Goal: Task Accomplishment & Management: Manage account settings

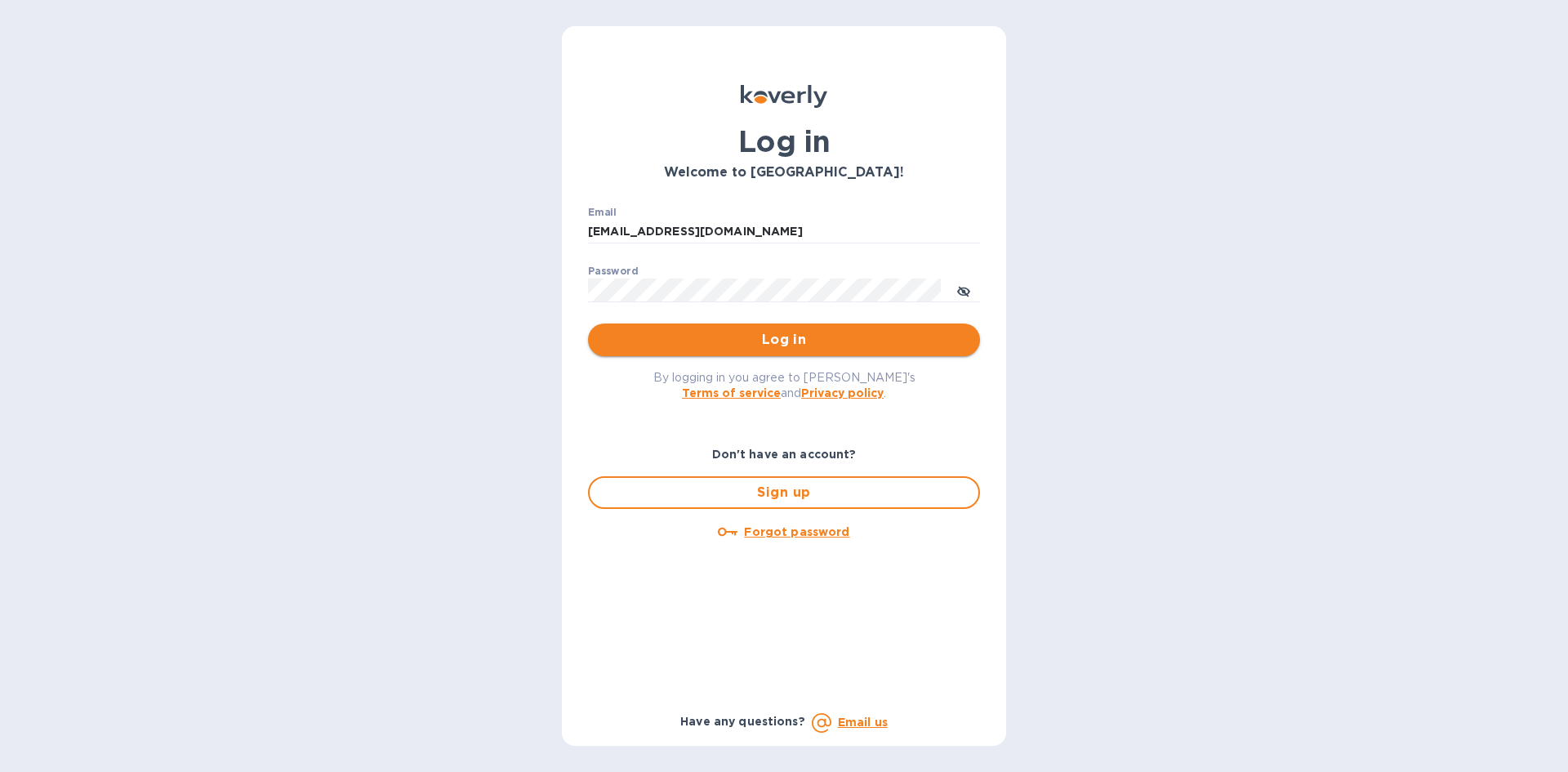
click at [740, 339] on span "Log in" at bounding box center [784, 340] width 366 height 20
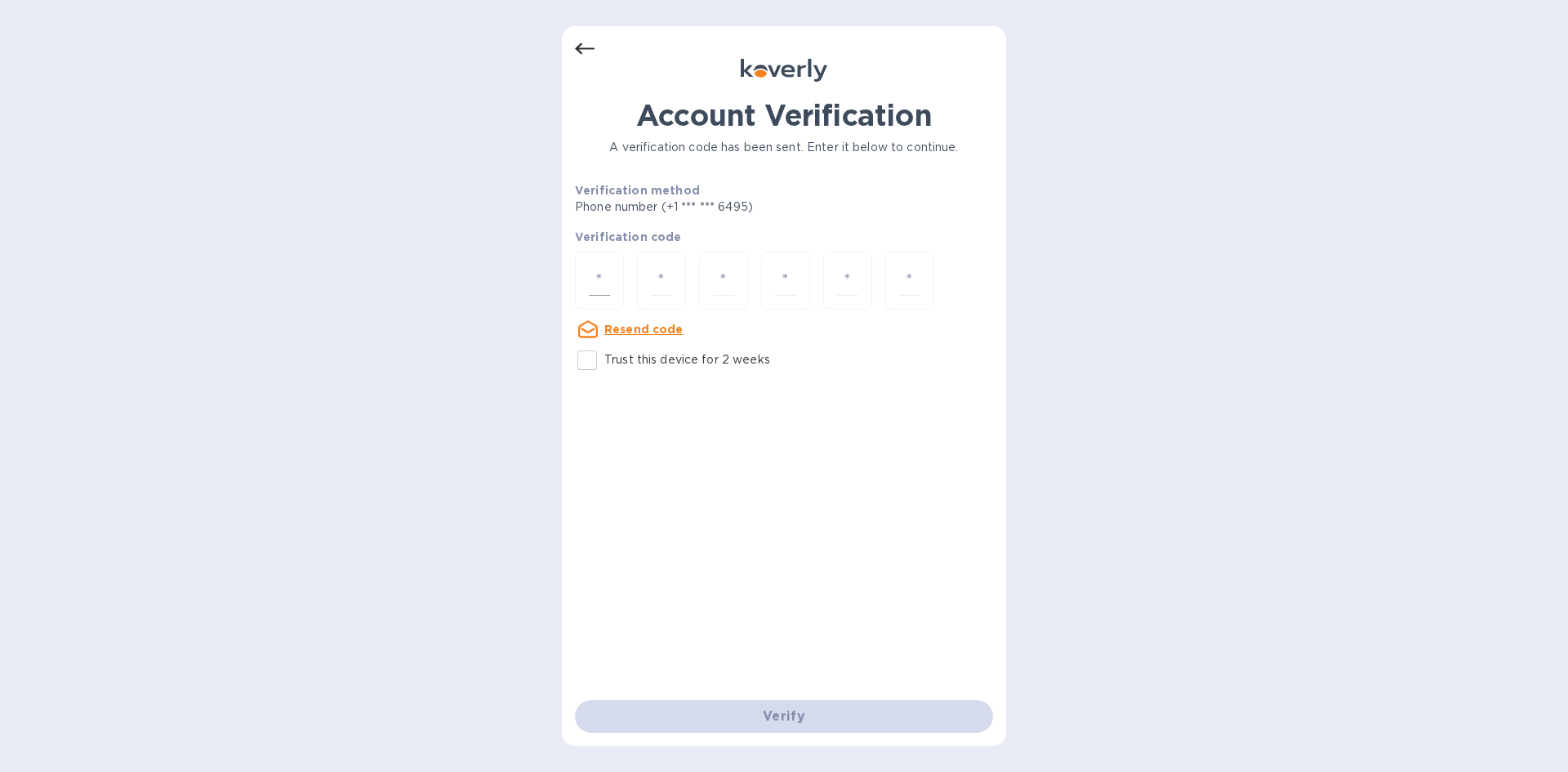
click at [612, 290] on div at bounding box center [599, 280] width 49 height 58
click at [605, 279] on input "number" at bounding box center [599, 280] width 21 height 30
click at [592, 362] on input "Trust this device for 2 weeks" at bounding box center [587, 360] width 35 height 35
checkbox input "true"
click at [594, 282] on input "number" at bounding box center [599, 280] width 21 height 30
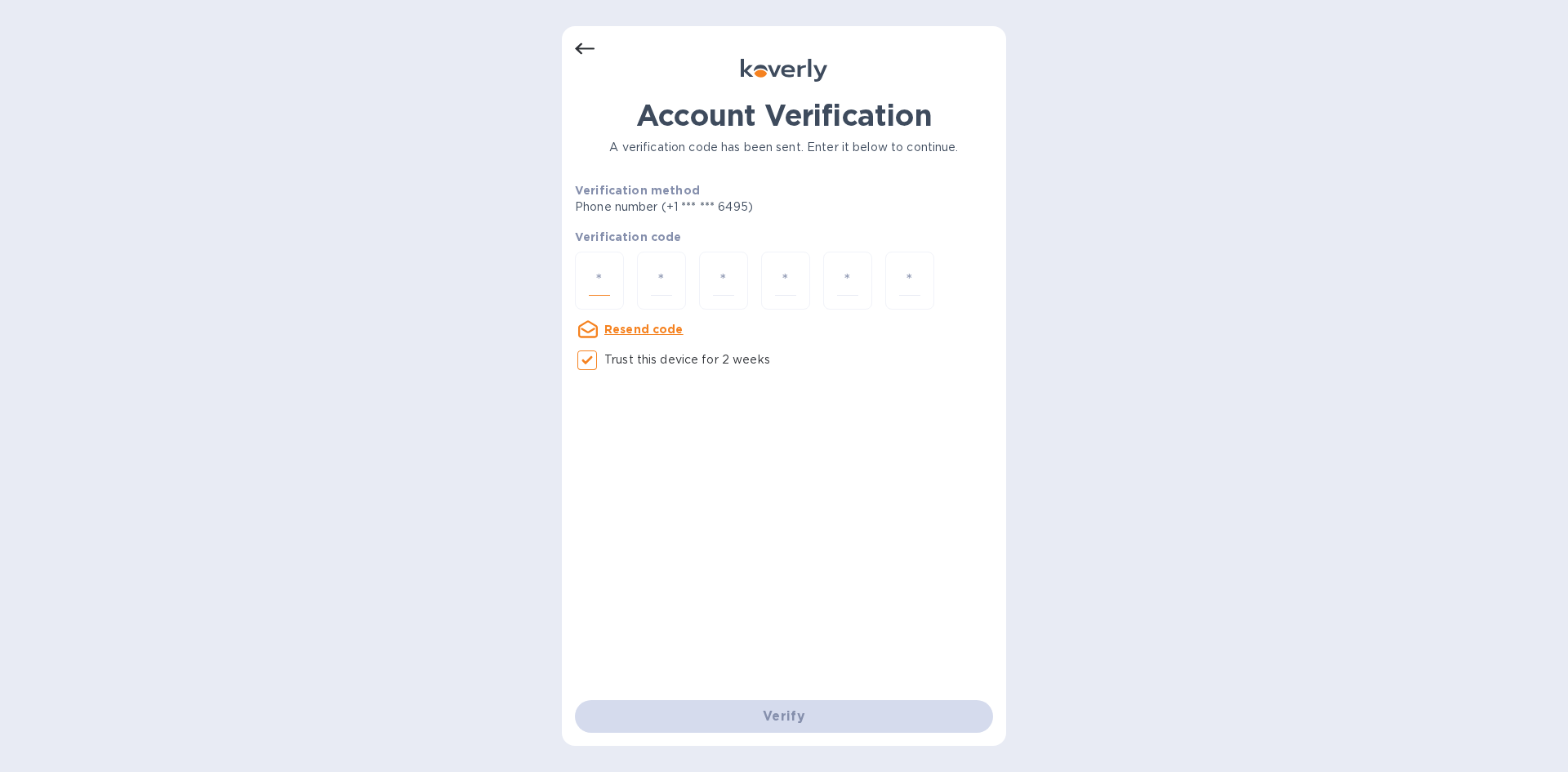
type input "9"
click at [657, 280] on input "5" at bounding box center [662, 280] width 21 height 30
type input "6"
type input "5"
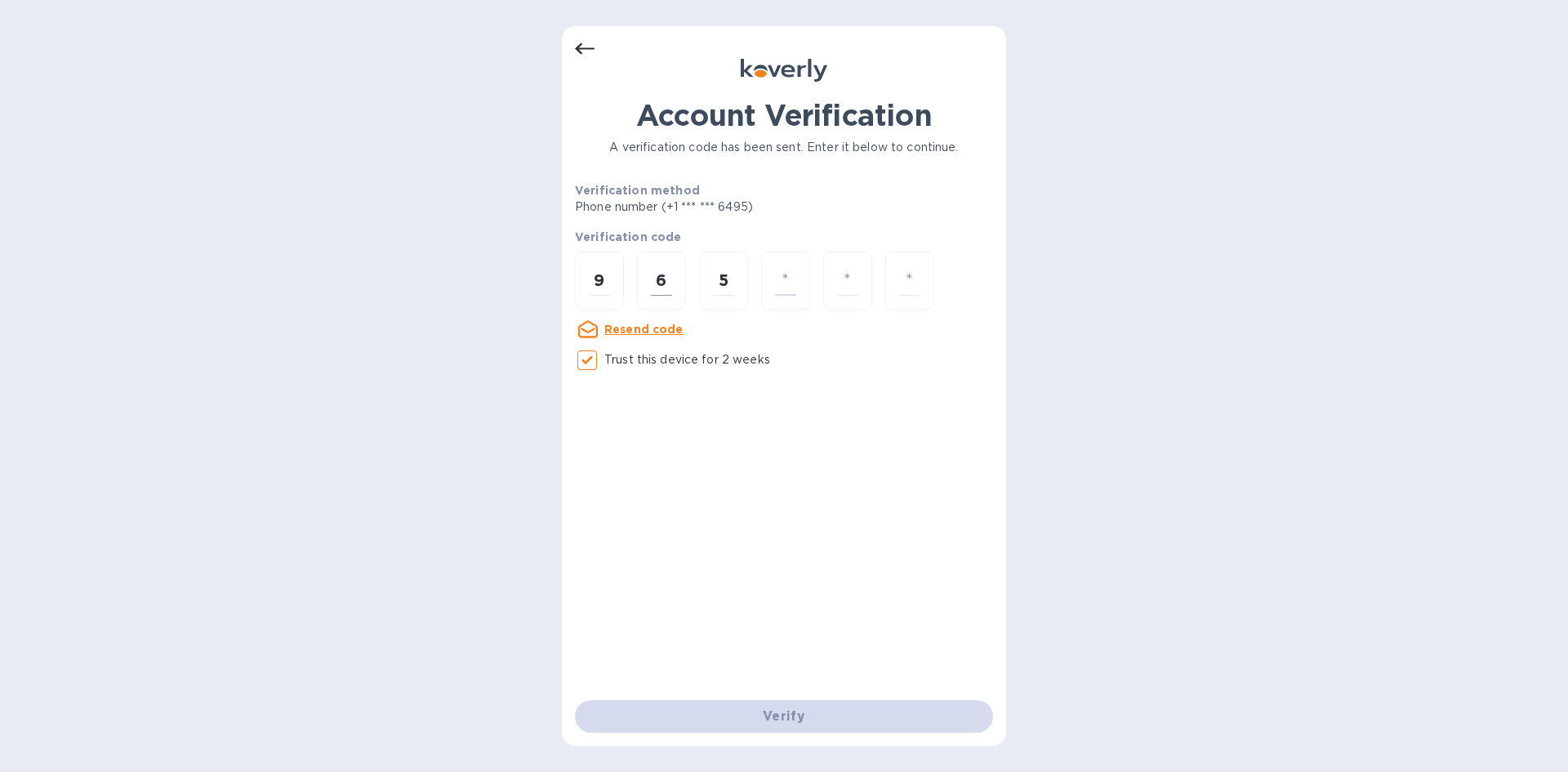
type input "4"
type input "0"
type input "6"
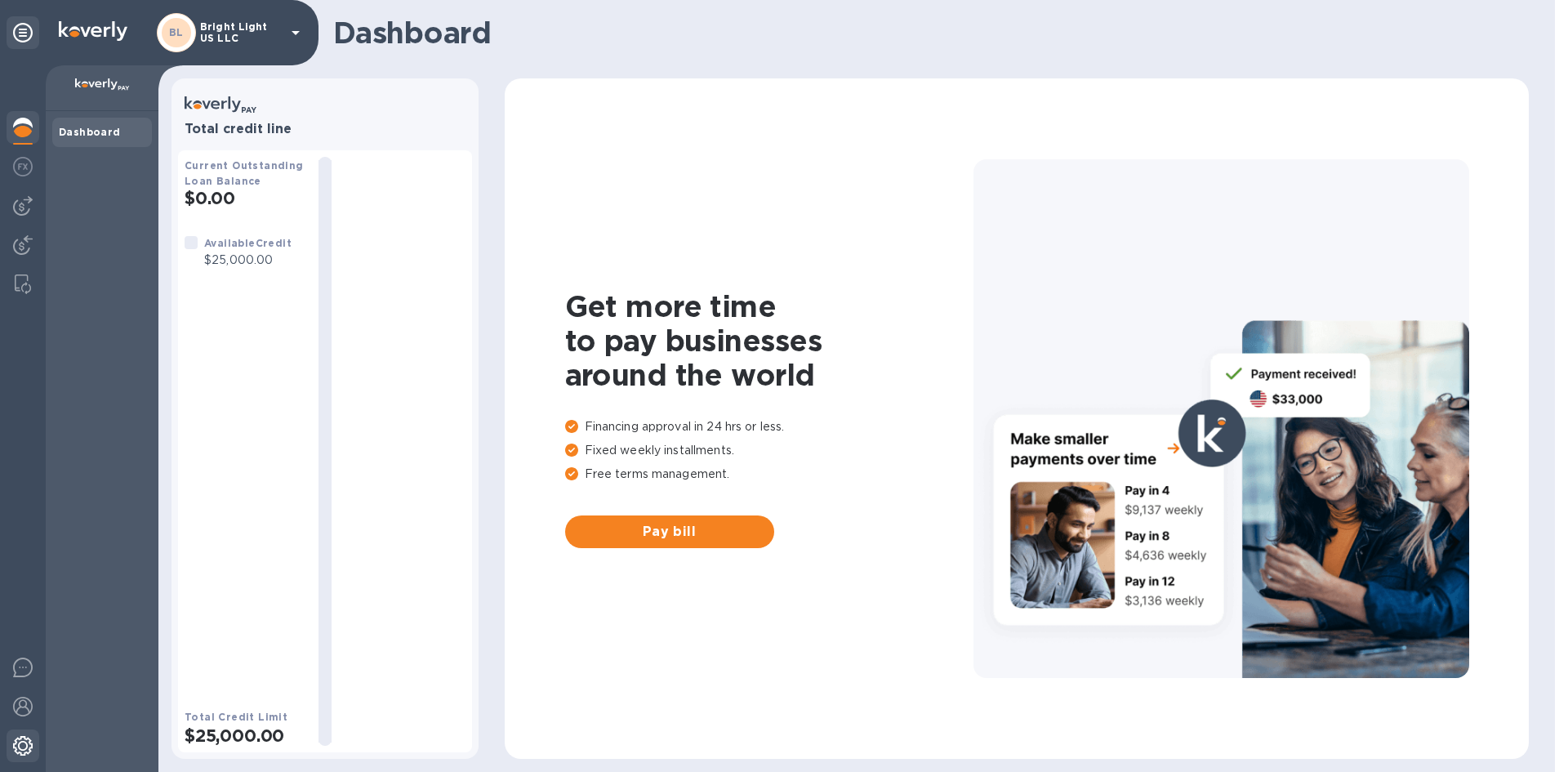
click at [23, 736] on img at bounding box center [23, 746] width 20 height 20
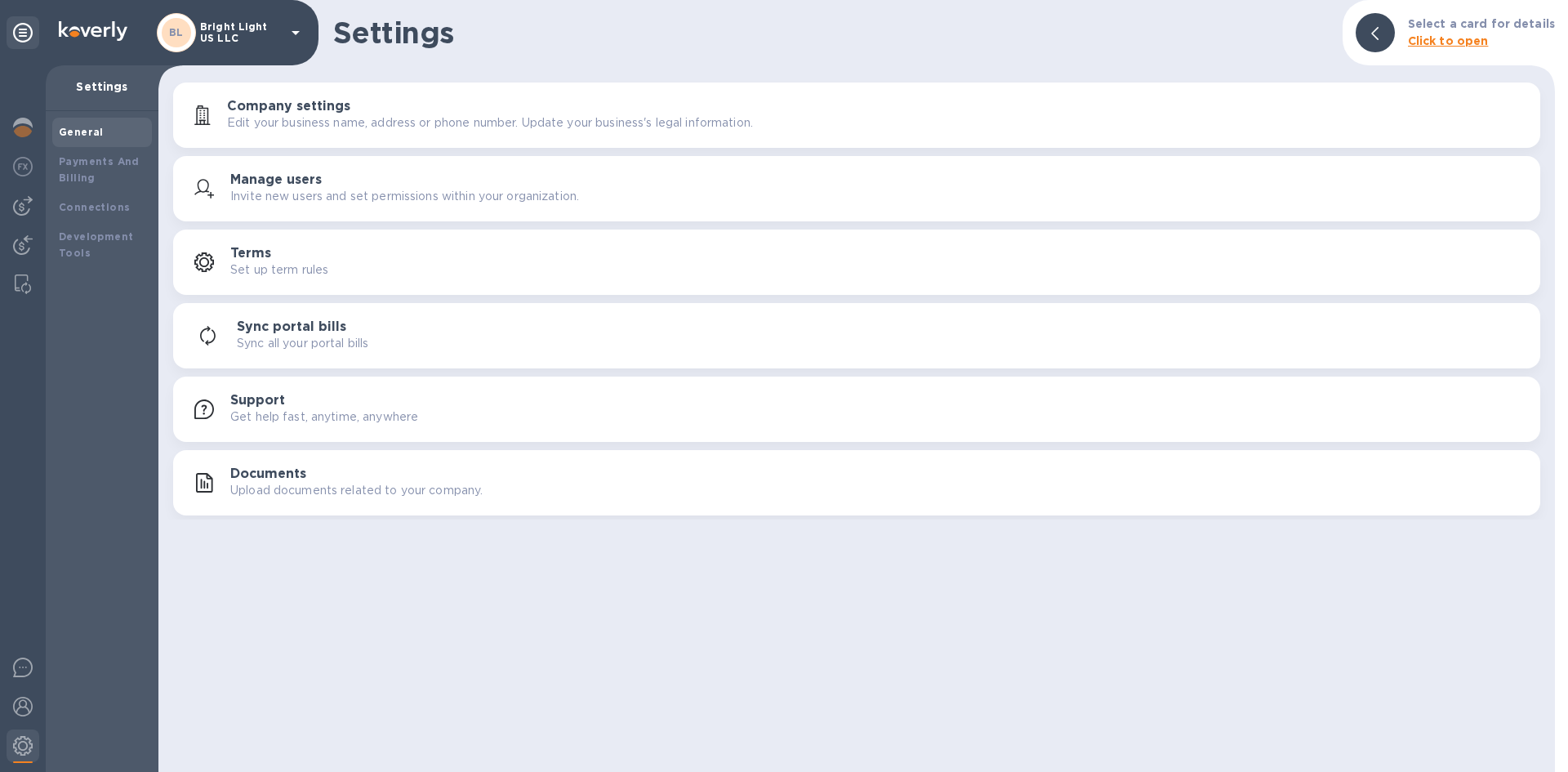
click at [338, 193] on p "Invite new users and set permissions within your organization." at bounding box center [405, 196] width 349 height 17
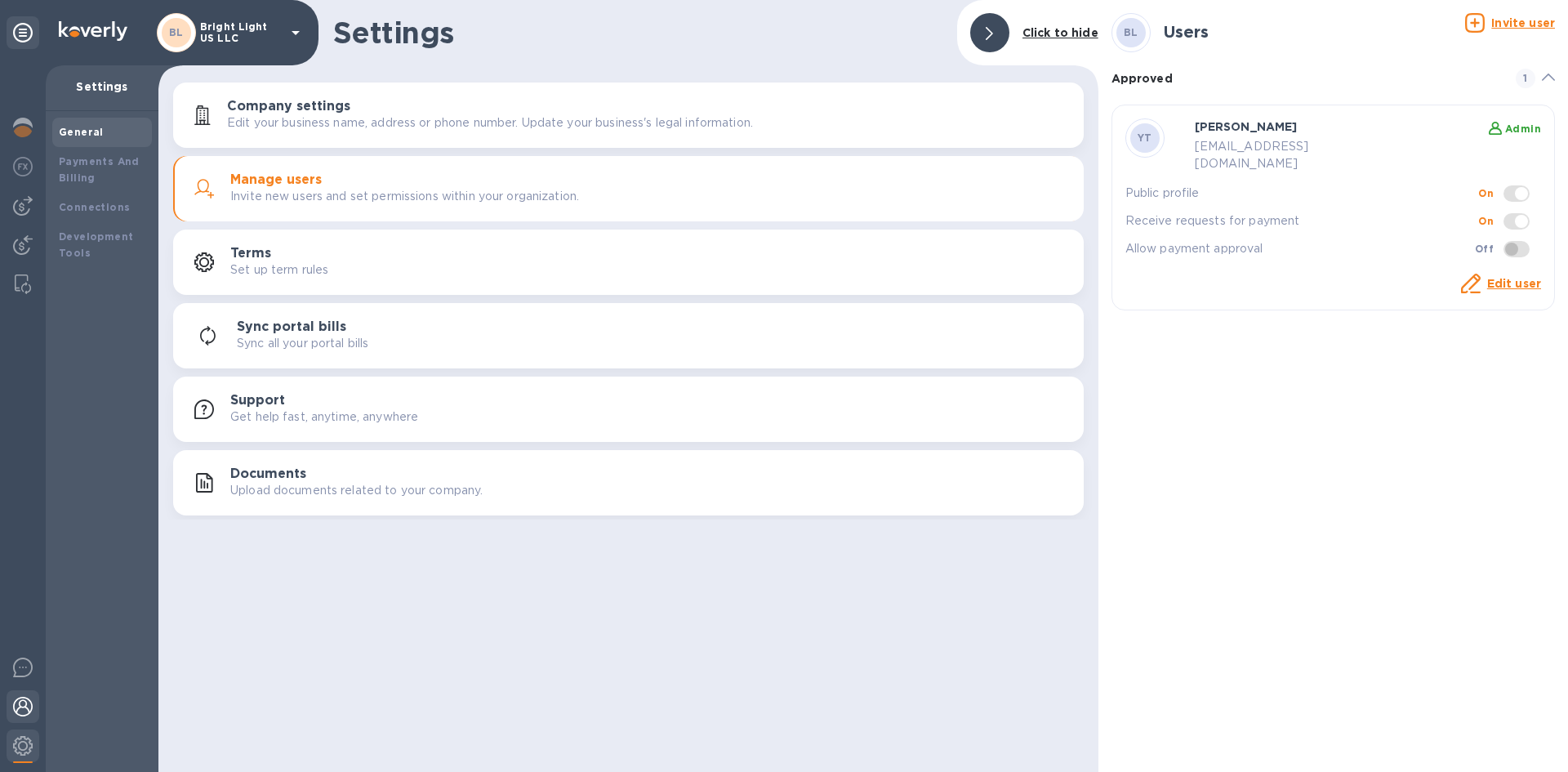
click at [13, 713] on img at bounding box center [23, 706] width 20 height 20
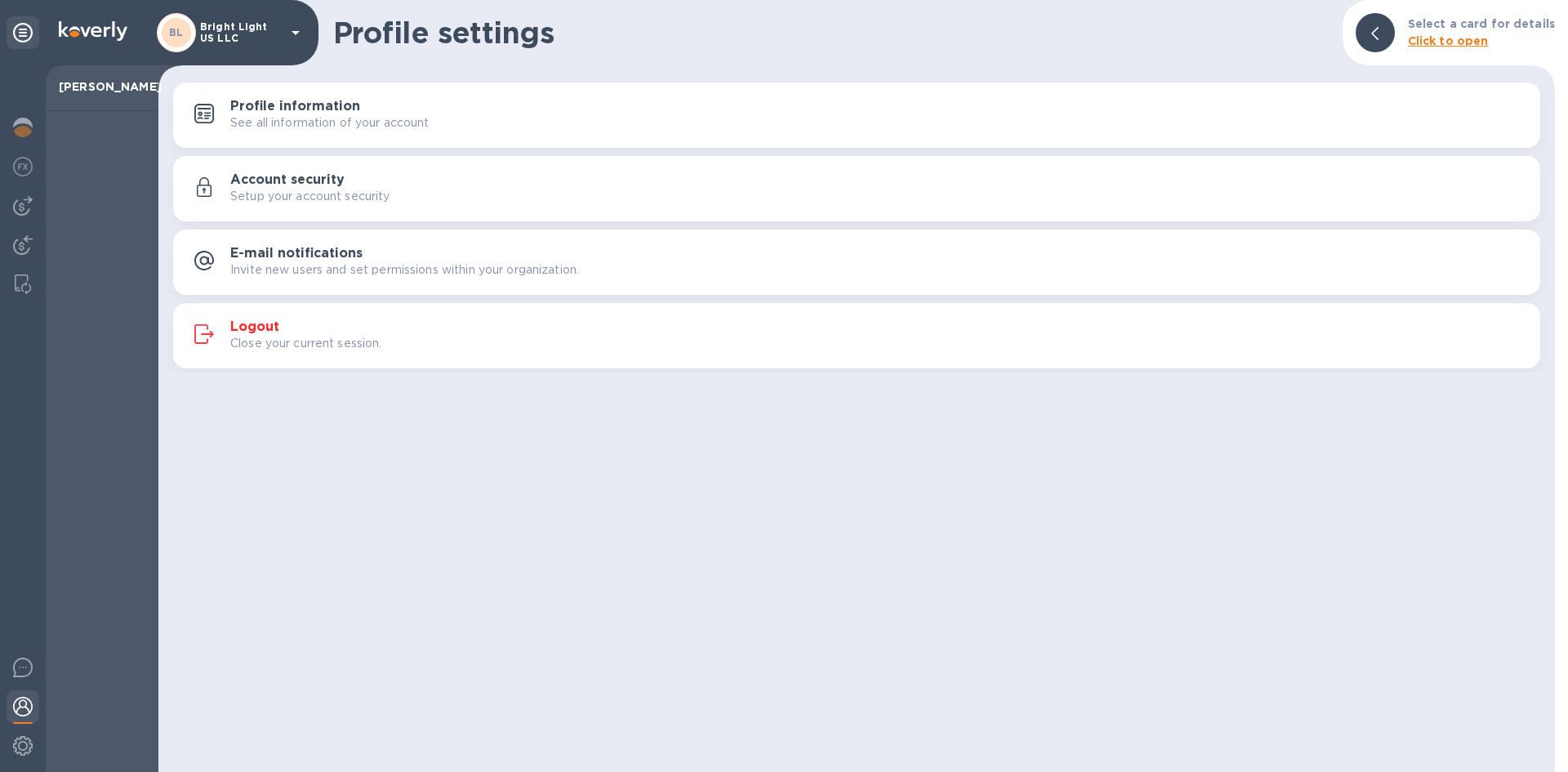
click at [313, 189] on p "Setup your account security" at bounding box center [310, 196] width 160 height 17
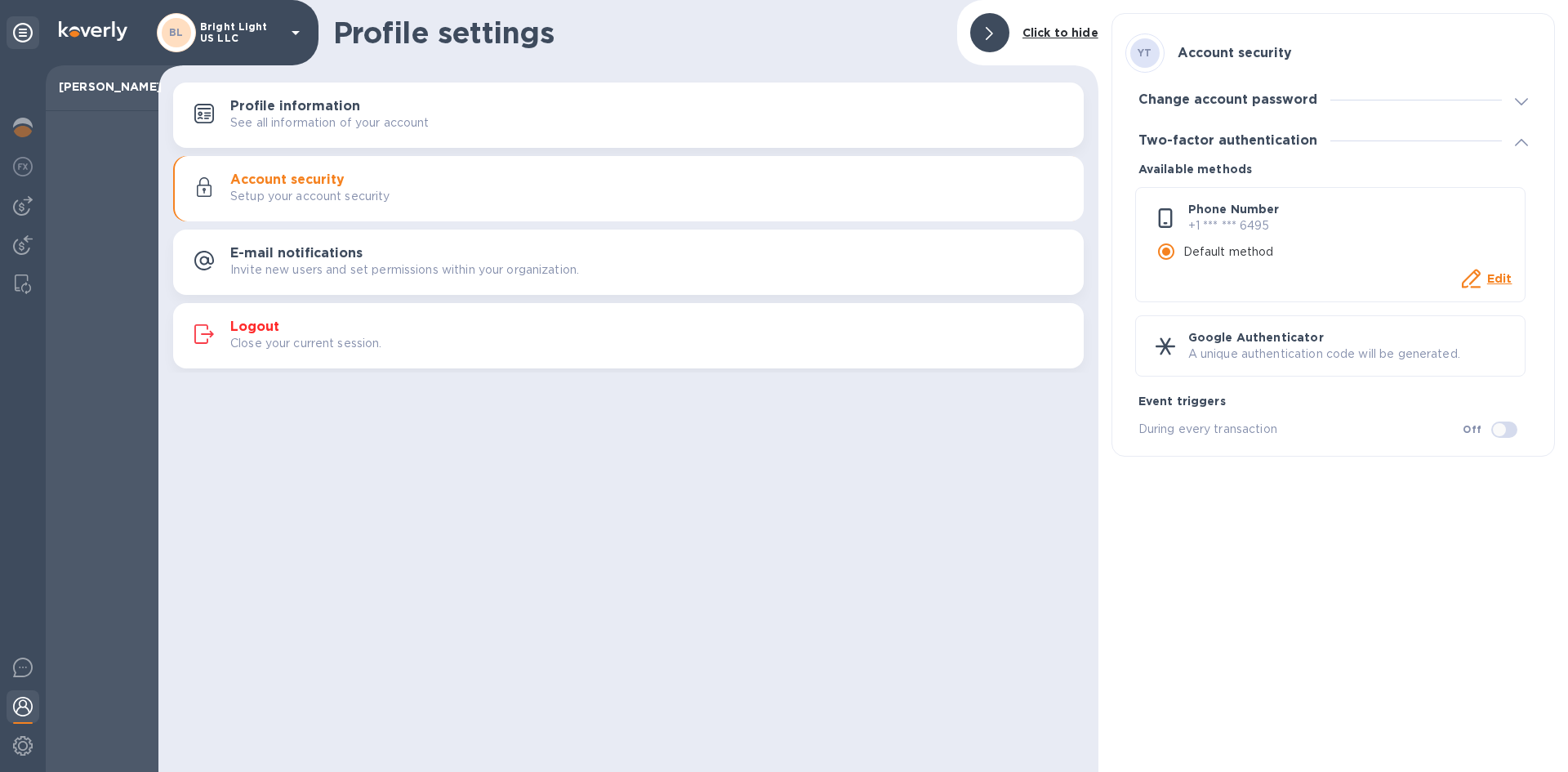
click at [1498, 277] on u "Edit" at bounding box center [1500, 279] width 25 height 13
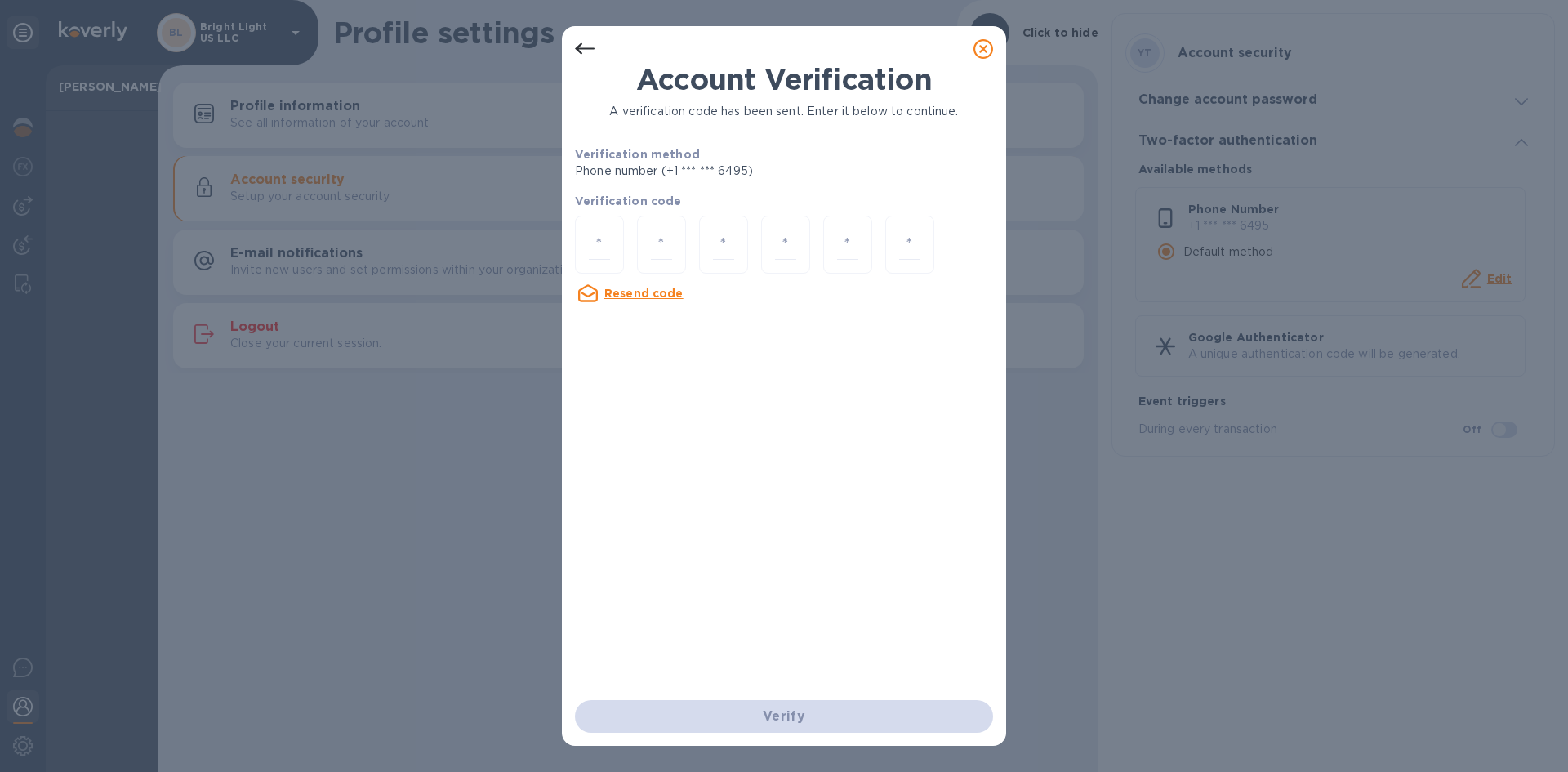
click at [571, 242] on div "Account Verification A verification code has been sent. Enter it below to conti…" at bounding box center [784, 403] width 444 height 683
click at [588, 235] on div at bounding box center [599, 244] width 49 height 58
type input "9"
type input "1"
type input "8"
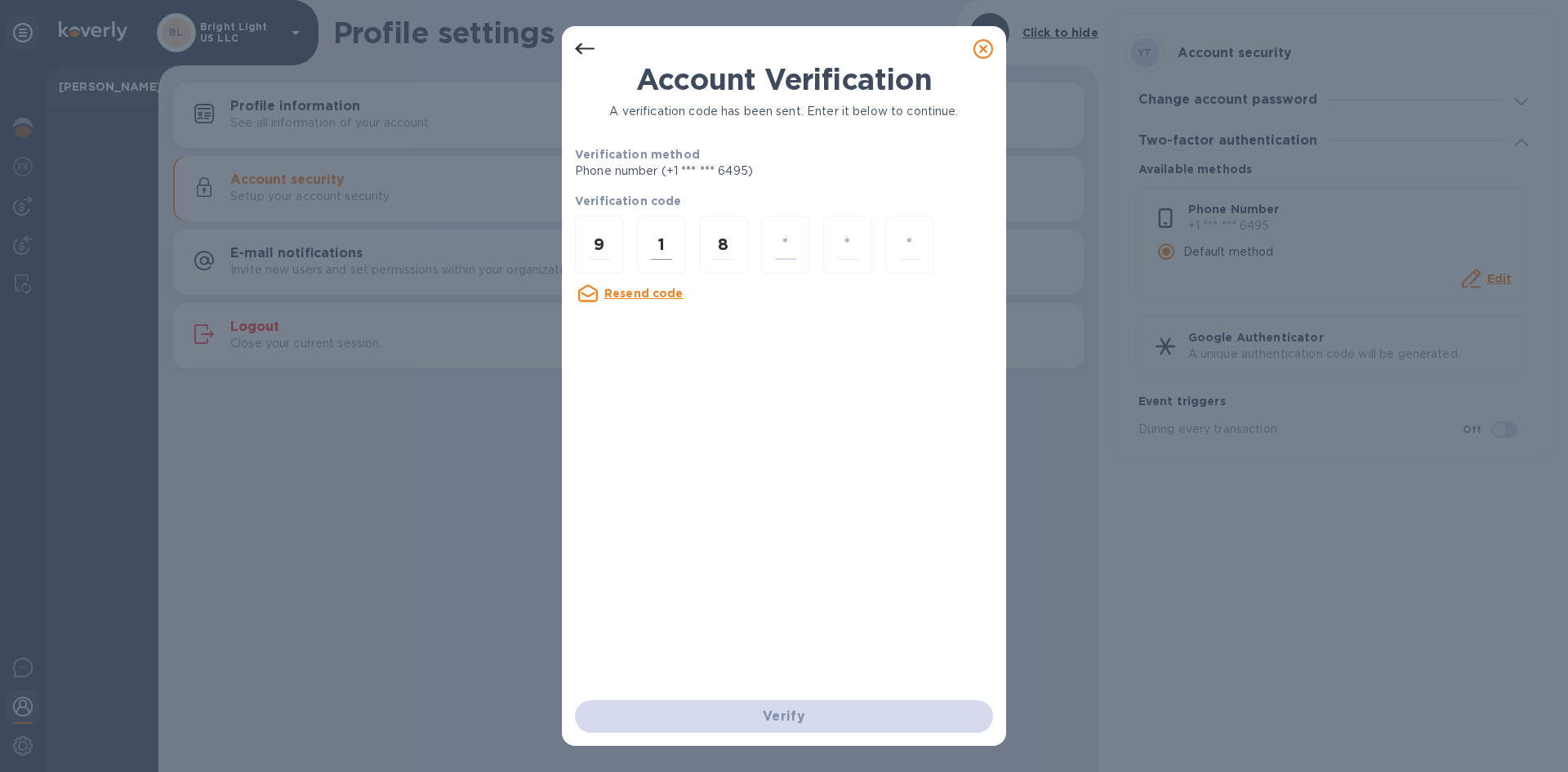
type input "0"
type input "6"
type input "1"
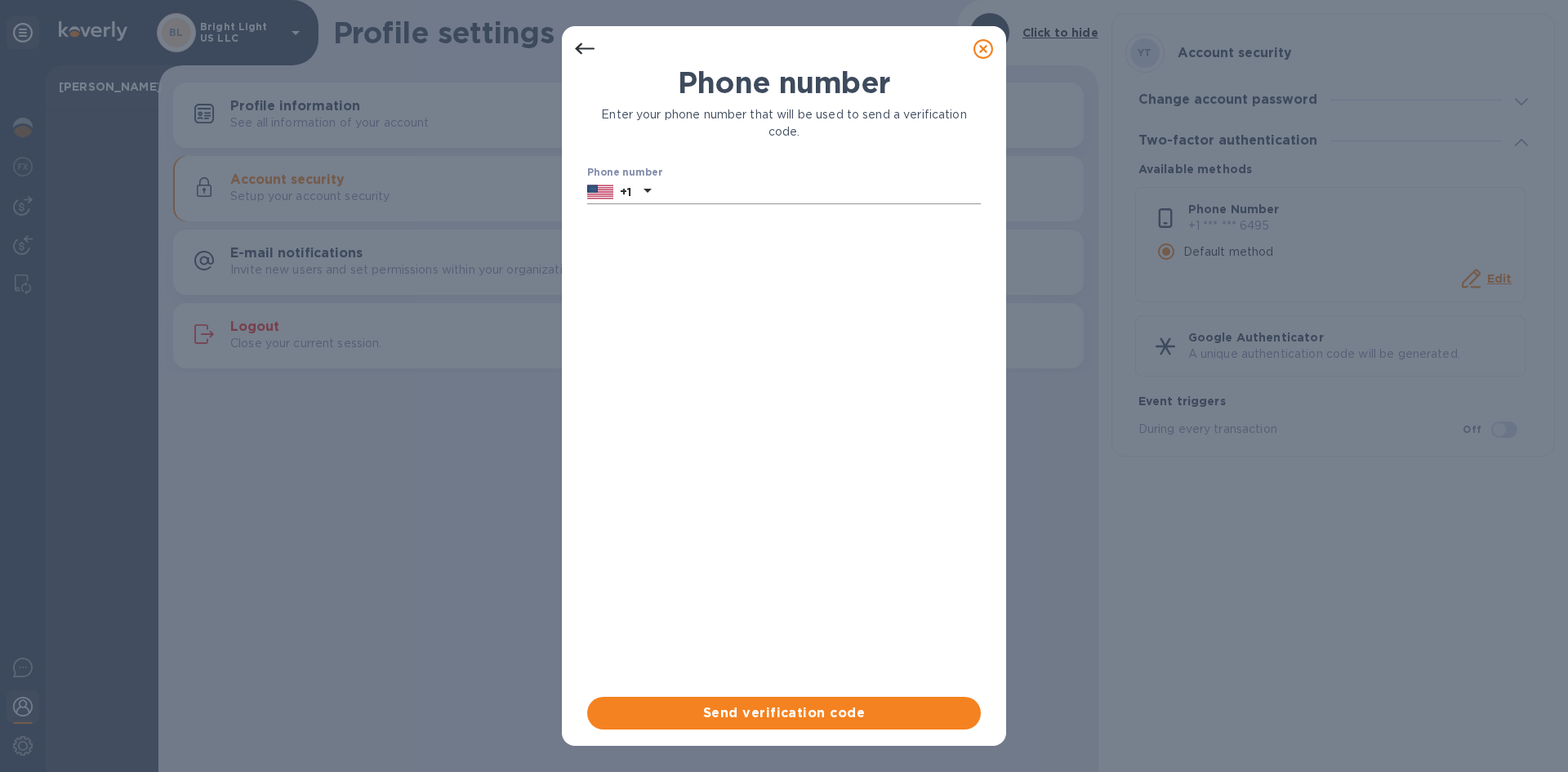
click at [687, 192] on input "text" at bounding box center [819, 192] width 323 height 25
type input "3474890314"
click at [848, 706] on span "Send verification code" at bounding box center [784, 713] width 368 height 20
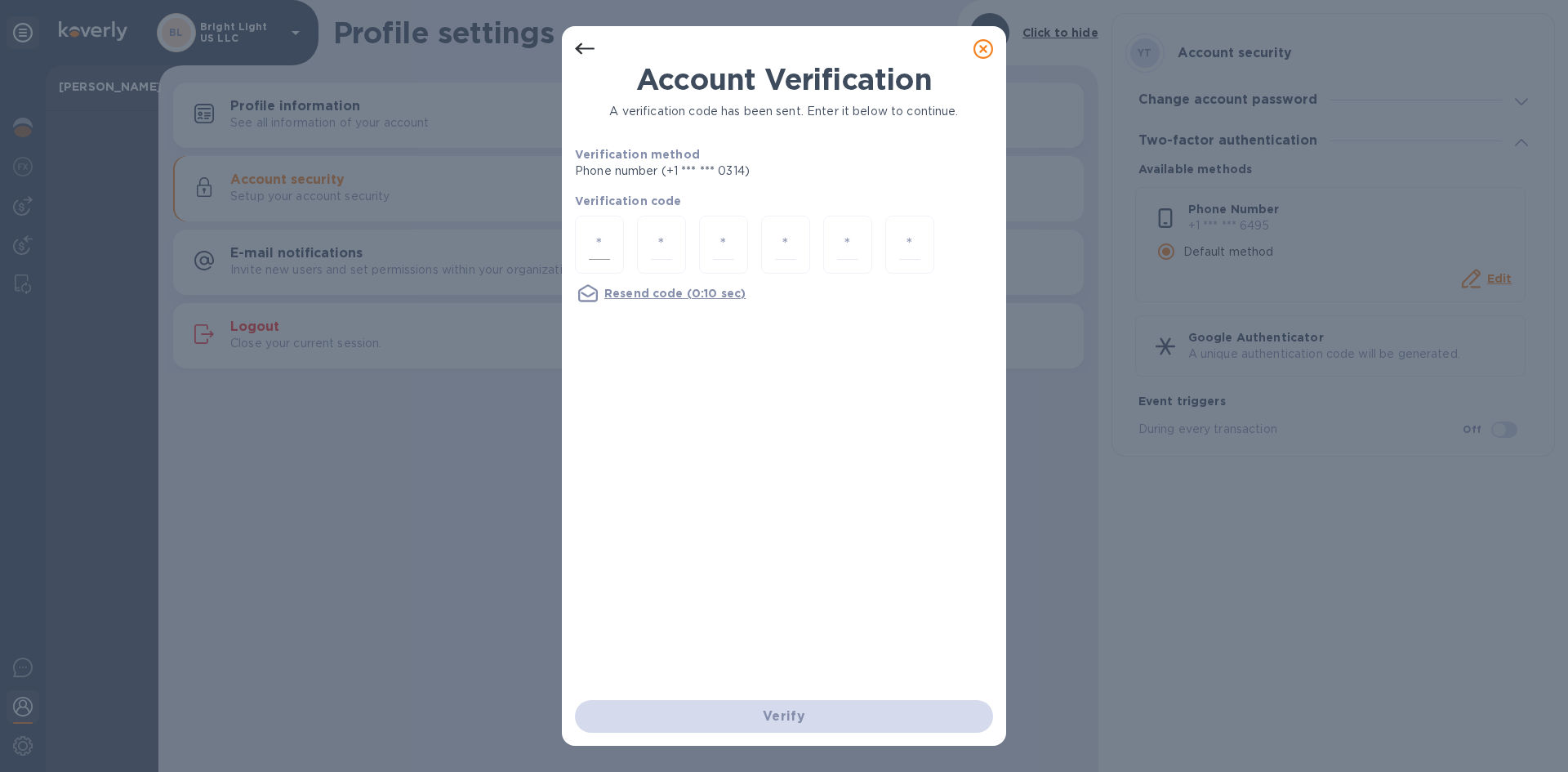
click at [592, 246] on input "number" at bounding box center [599, 244] width 21 height 30
click at [594, 234] on input "number" at bounding box center [599, 244] width 21 height 30
type input "1"
type input "4"
type input "6"
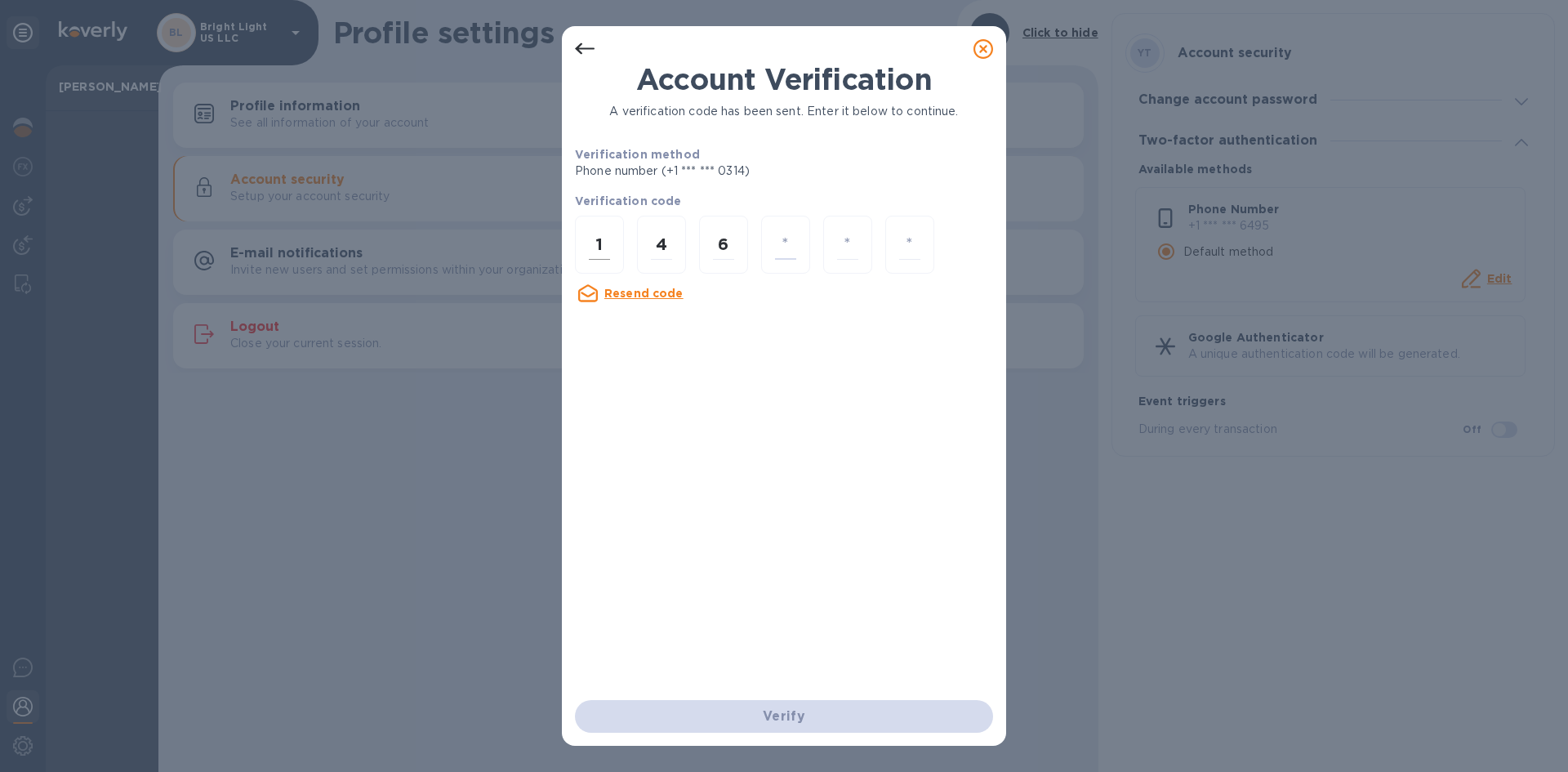
type input "8"
type input "6"
type input "0"
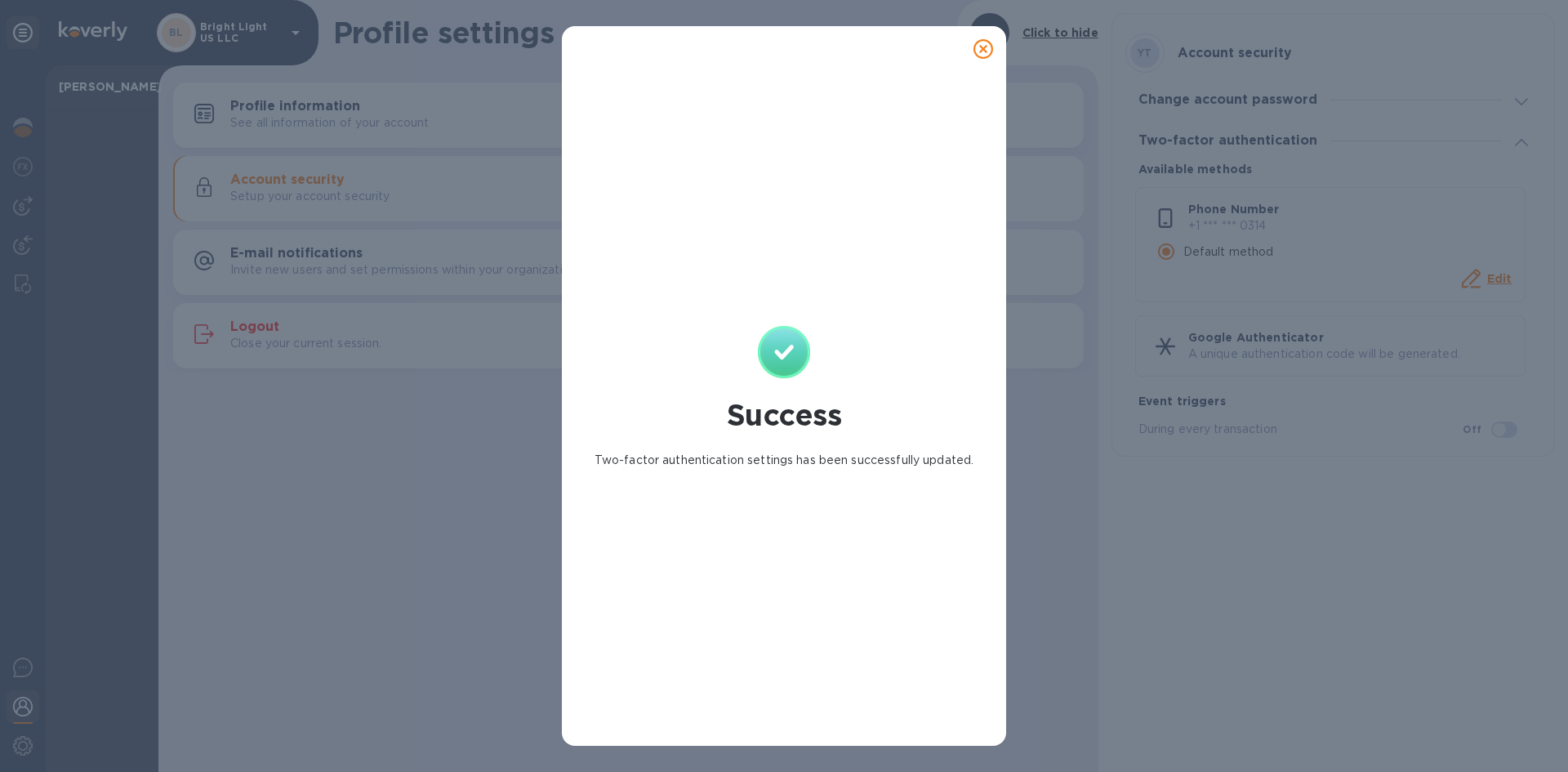
click at [977, 48] on icon at bounding box center [983, 49] width 20 height 20
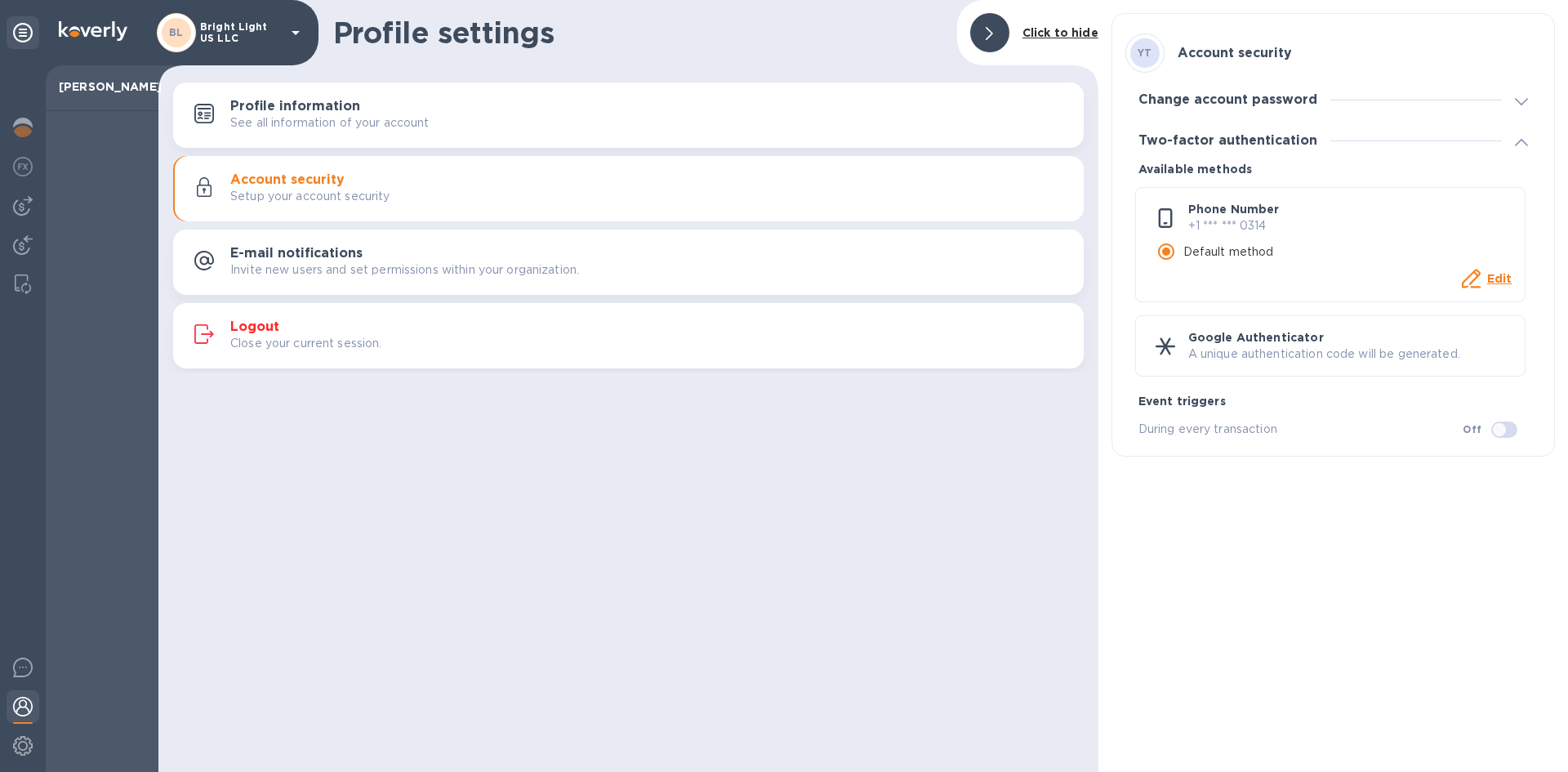
click at [1523, 101] on icon at bounding box center [1521, 101] width 13 height 7
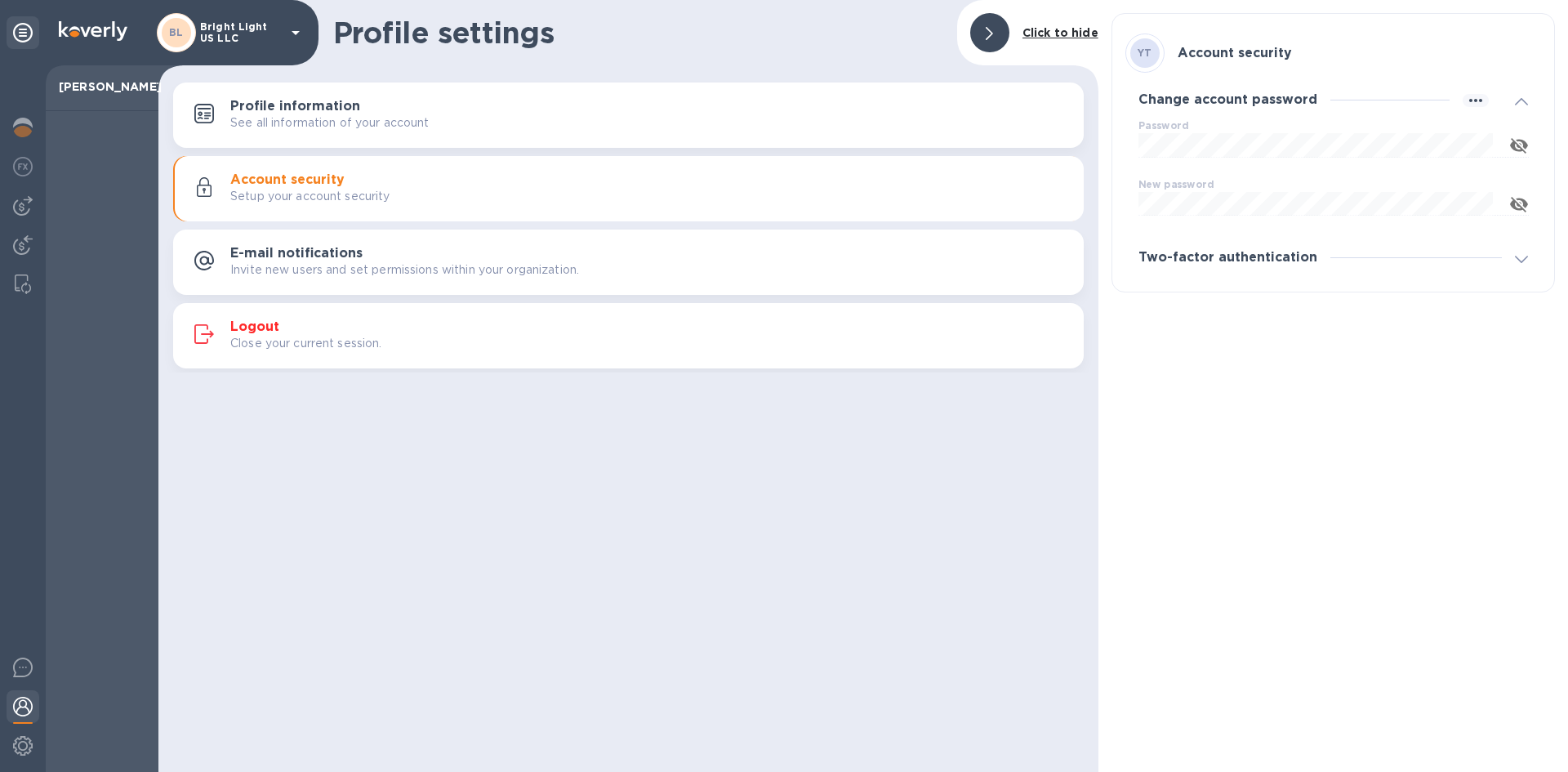
click at [1523, 100] on icon at bounding box center [1521, 101] width 13 height 7
click at [33, 742] on div at bounding box center [23, 747] width 33 height 36
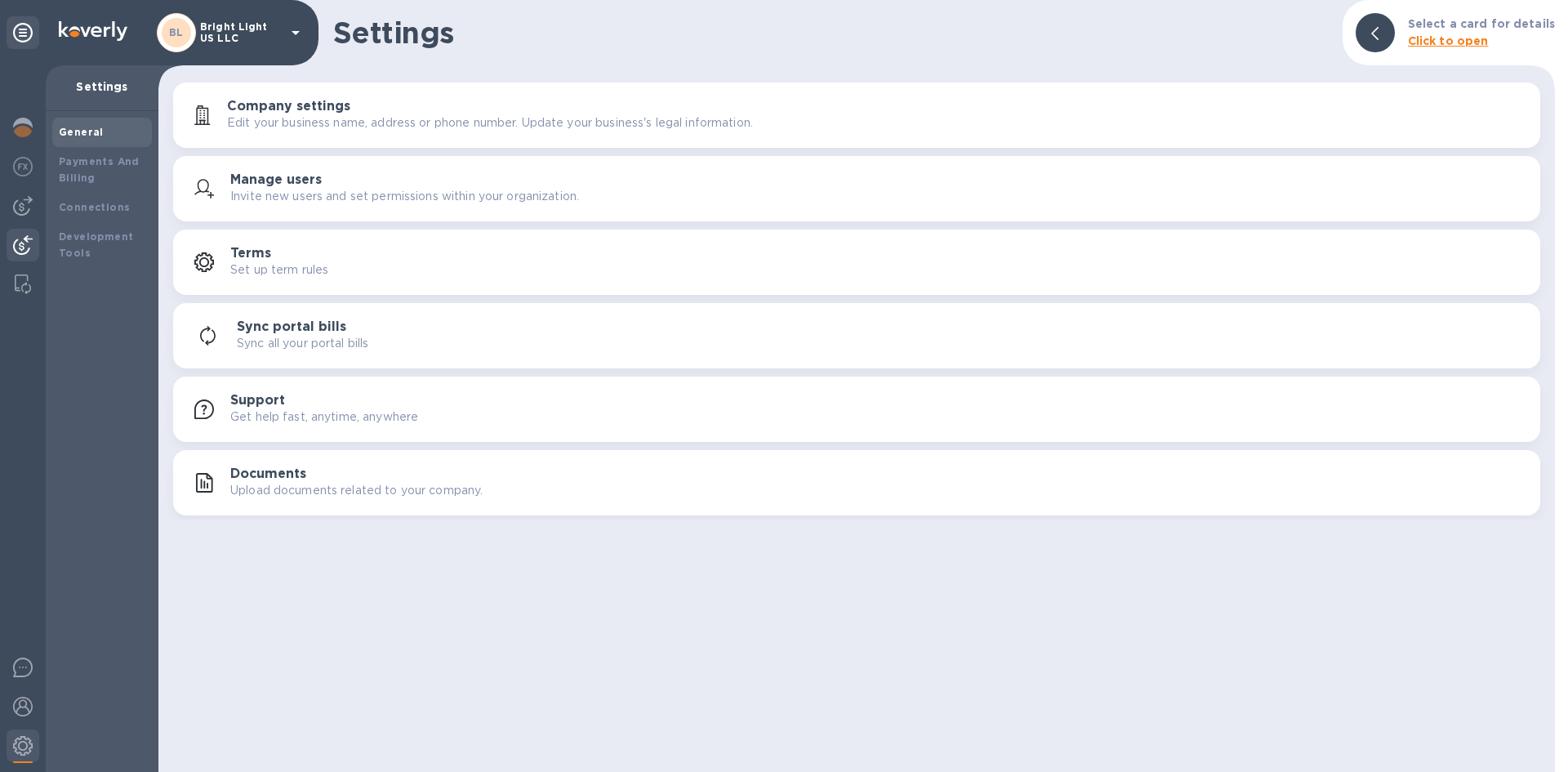
click at [25, 244] on img at bounding box center [23, 245] width 20 height 20
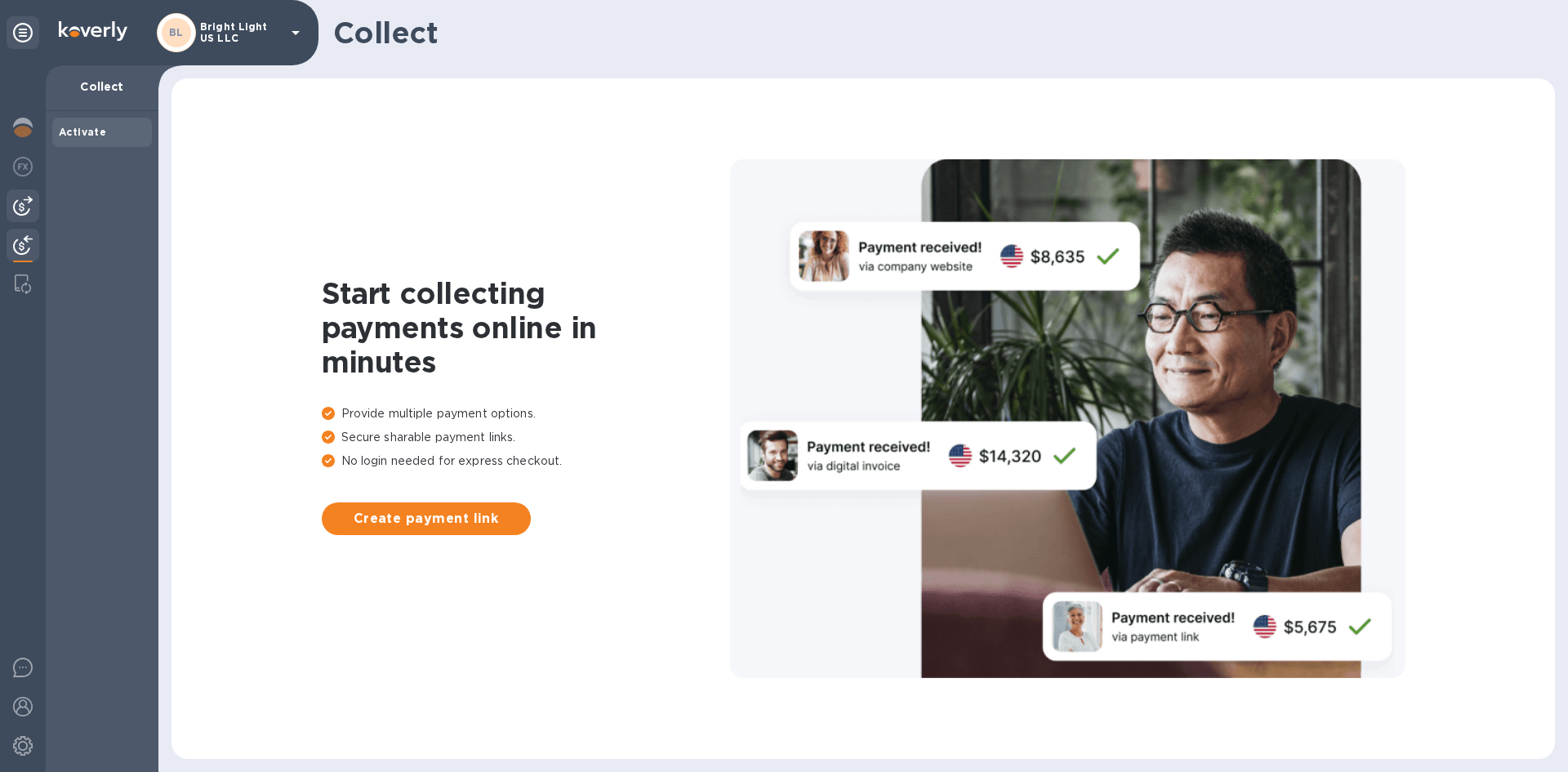
click at [19, 208] on img at bounding box center [23, 206] width 20 height 20
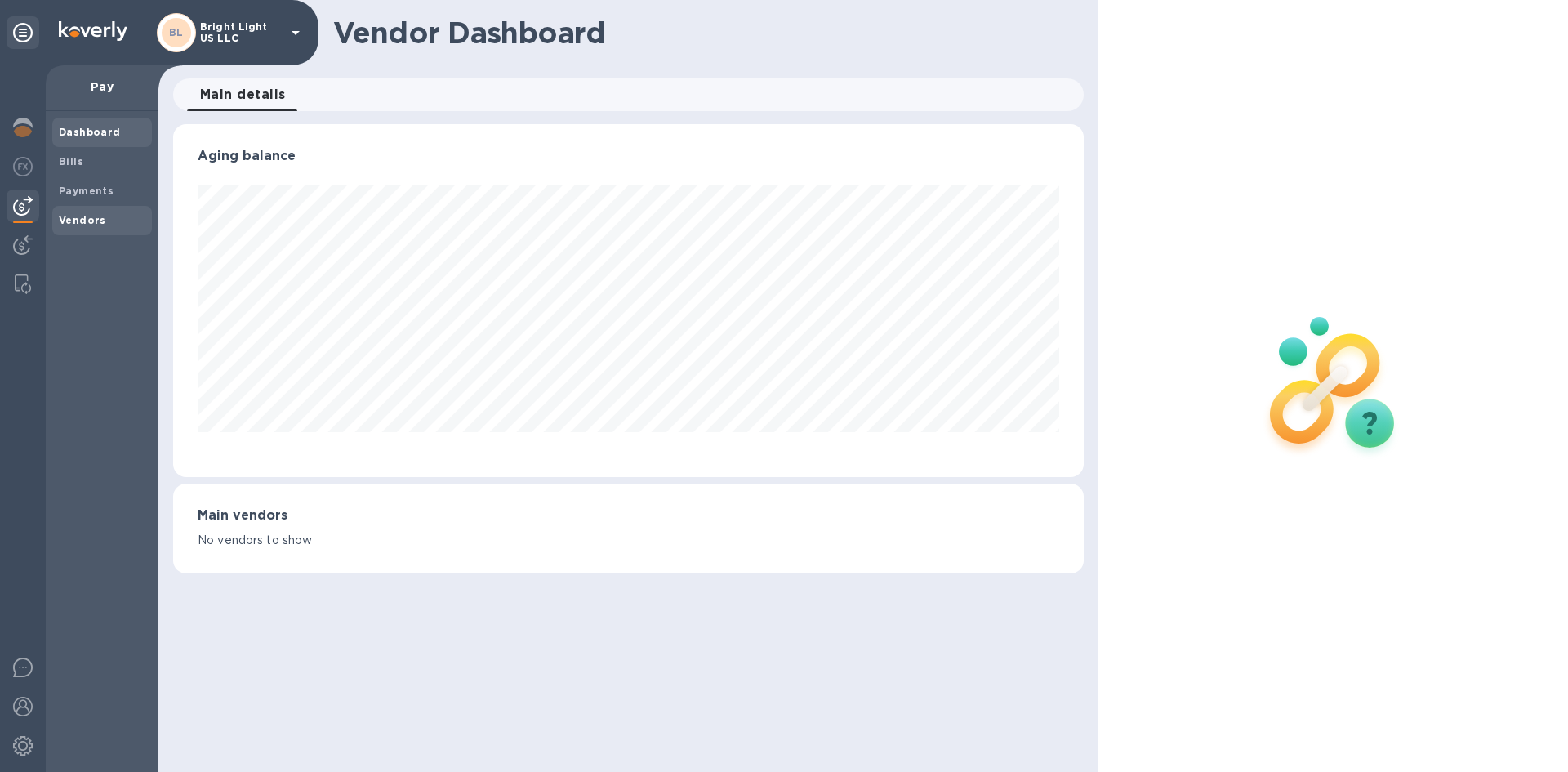
scroll to position [353, 909]
click at [67, 161] on b "Bills" at bounding box center [72, 161] width 25 height 12
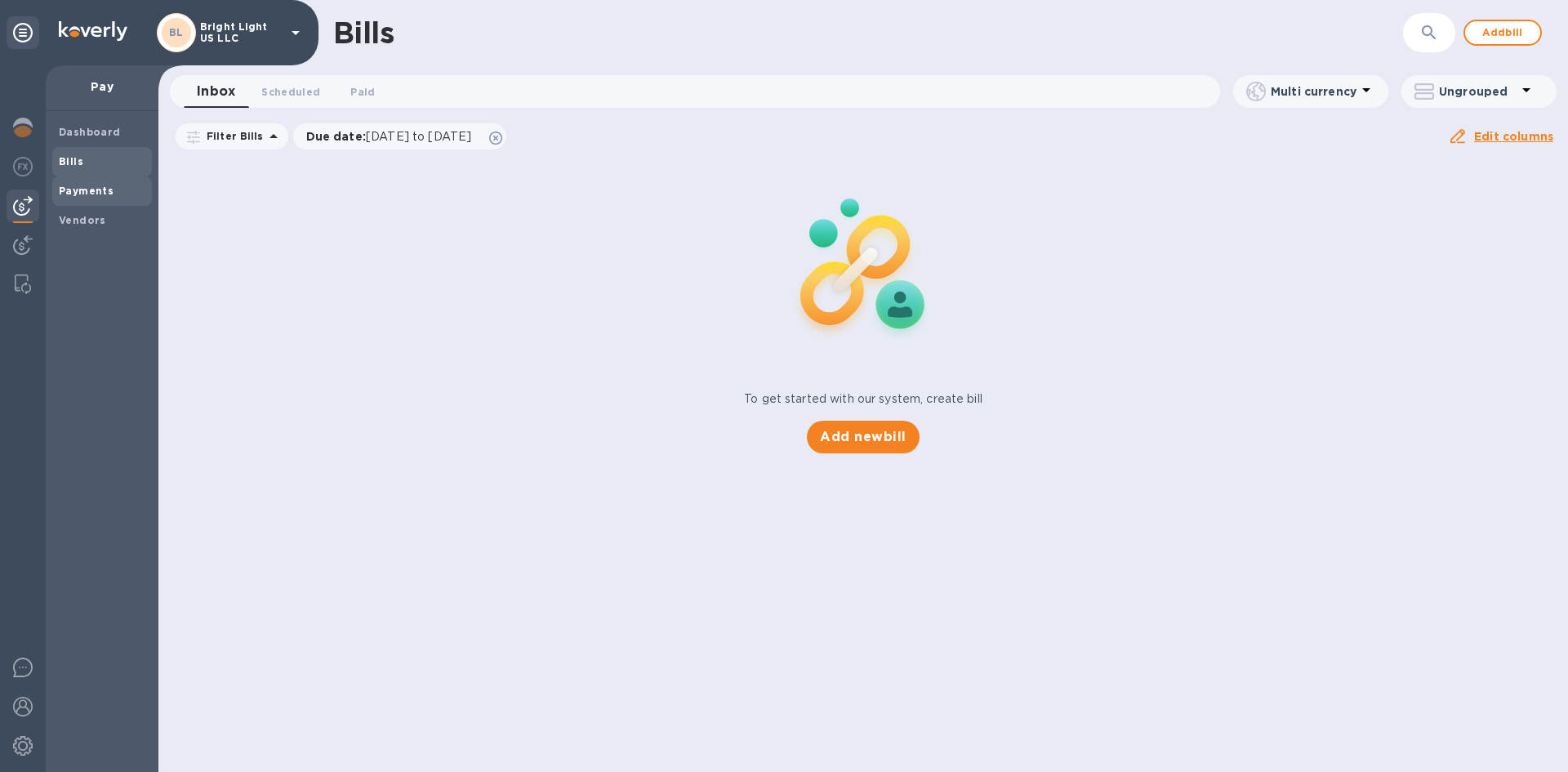
click at [76, 196] on b "Payments" at bounding box center [86, 190] width 55 height 12
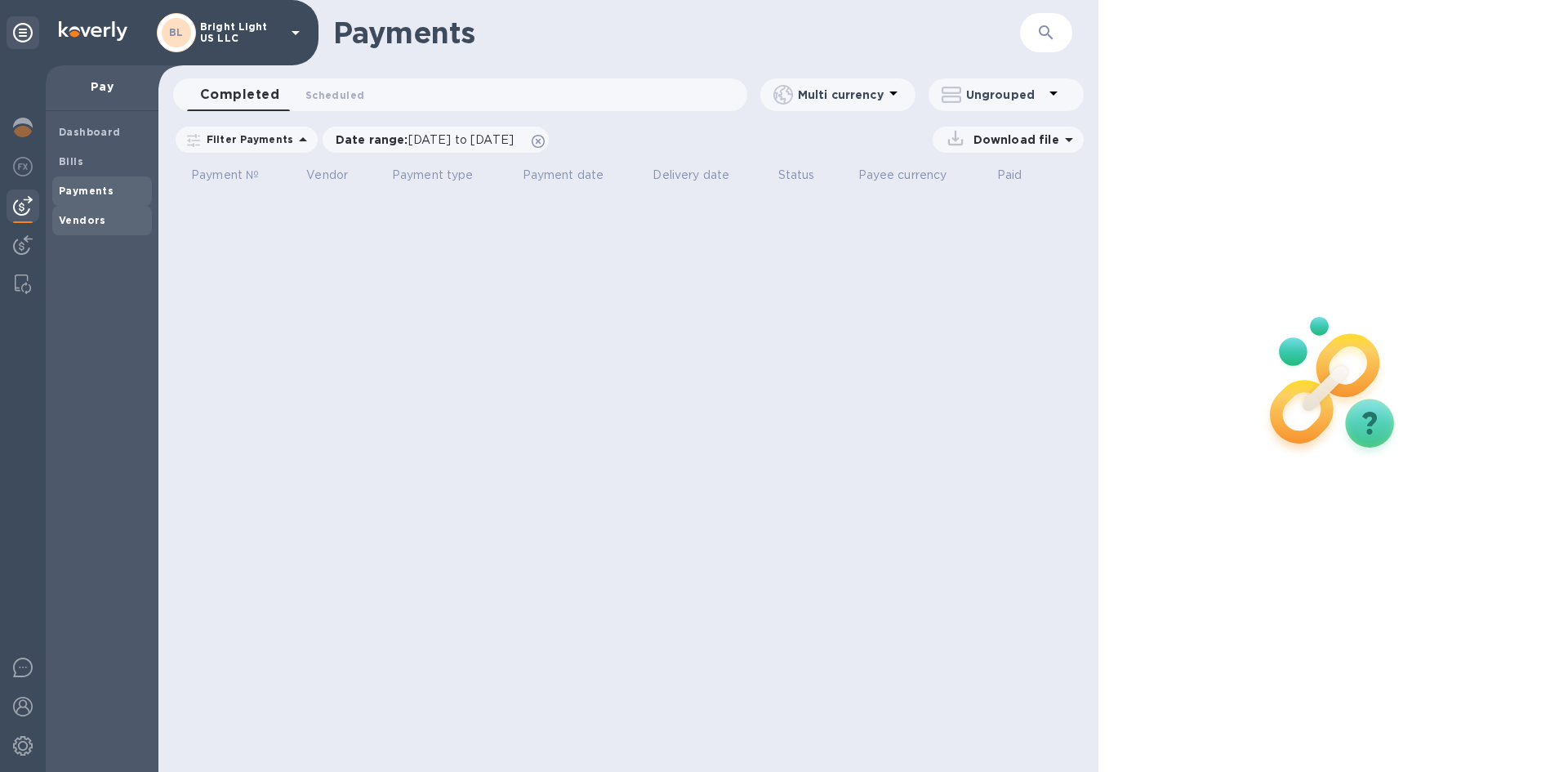
click at [74, 214] on b "Vendors" at bounding box center [83, 220] width 48 height 12
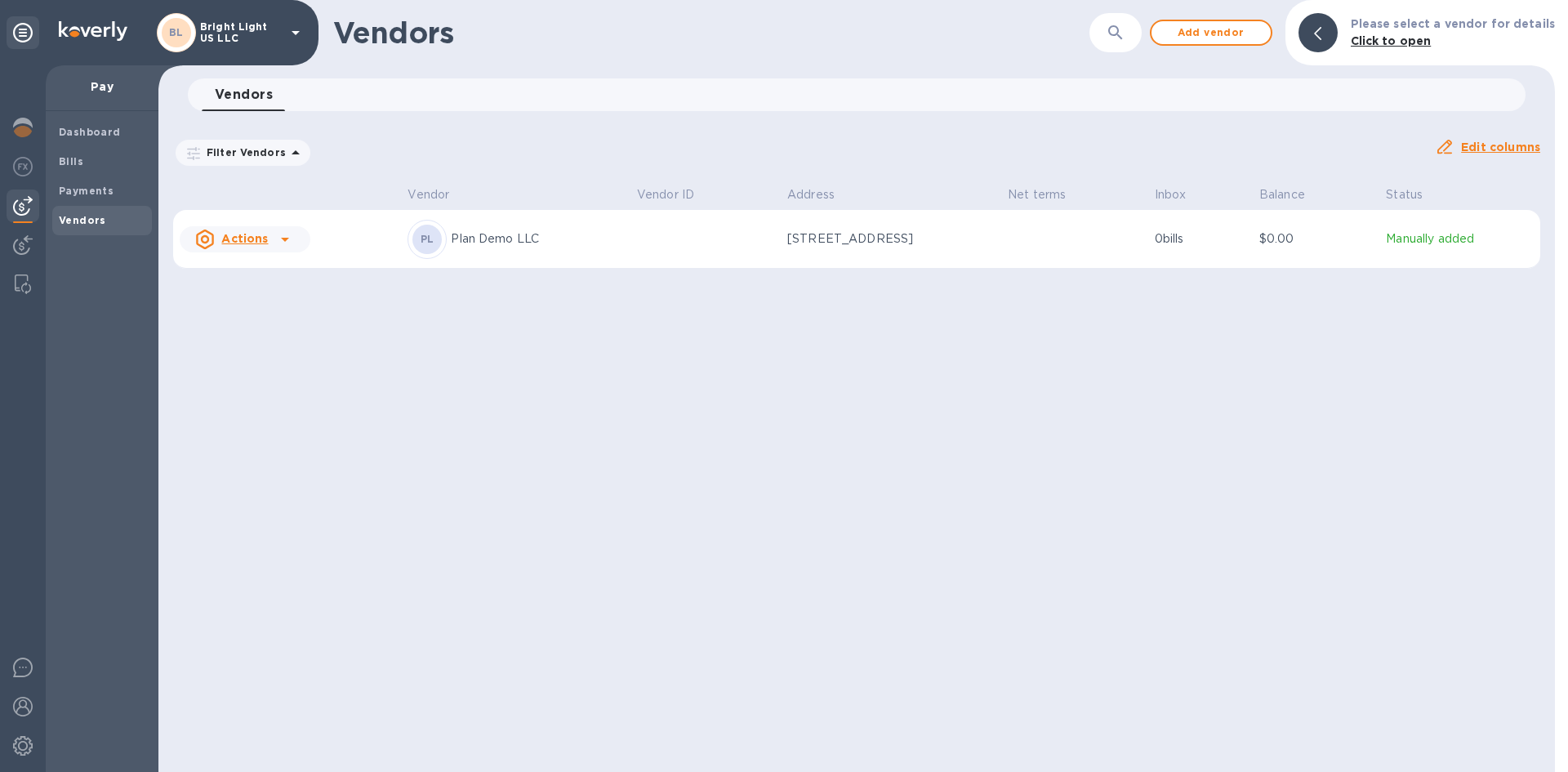
click at [666, 245] on td at bounding box center [705, 239] width 150 height 59
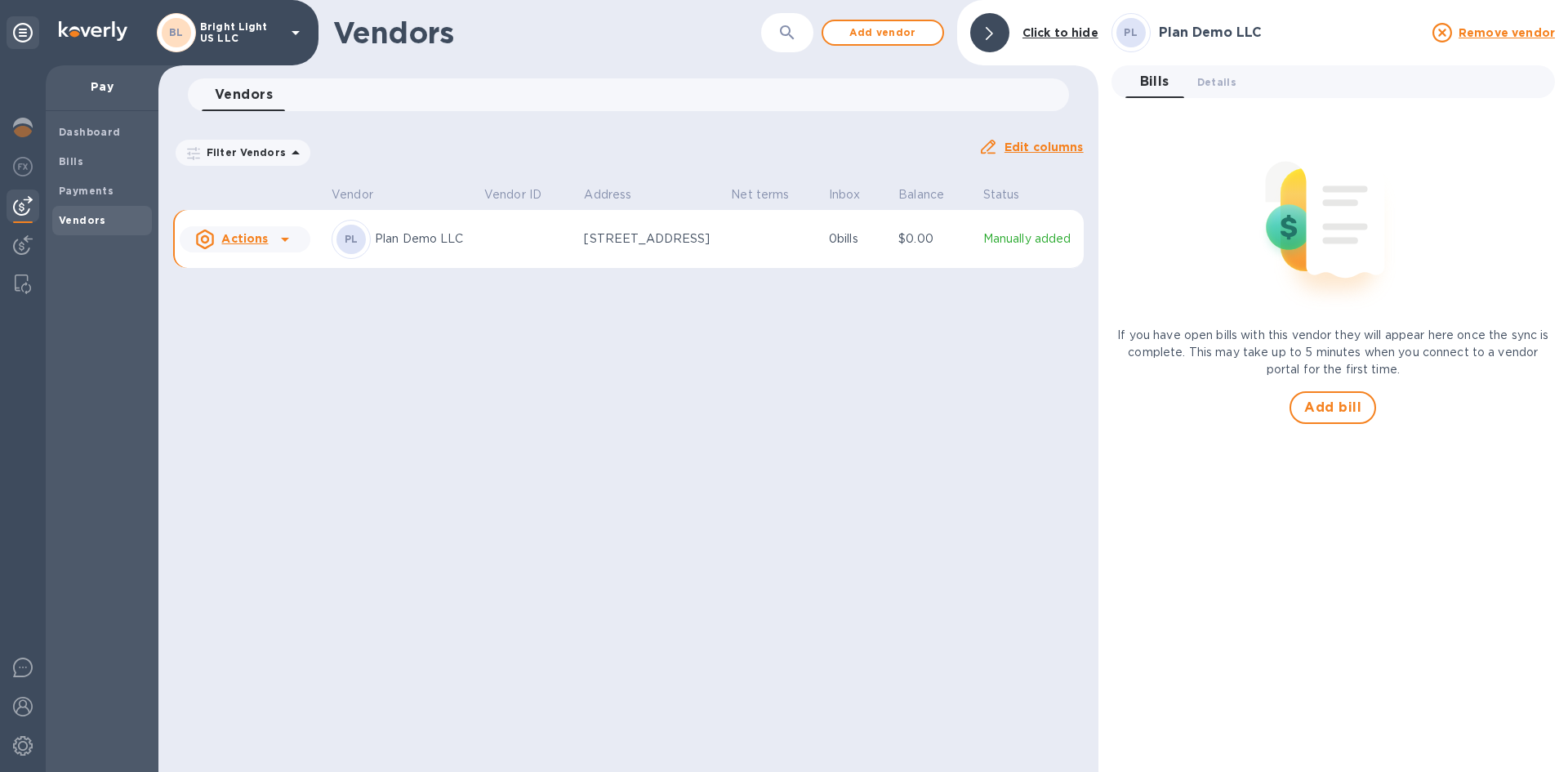
click at [246, 239] on u "Actions" at bounding box center [244, 238] width 47 height 13
click at [562, 402] on div at bounding box center [784, 386] width 1568 height 772
click at [290, 29] on icon at bounding box center [296, 33] width 20 height 20
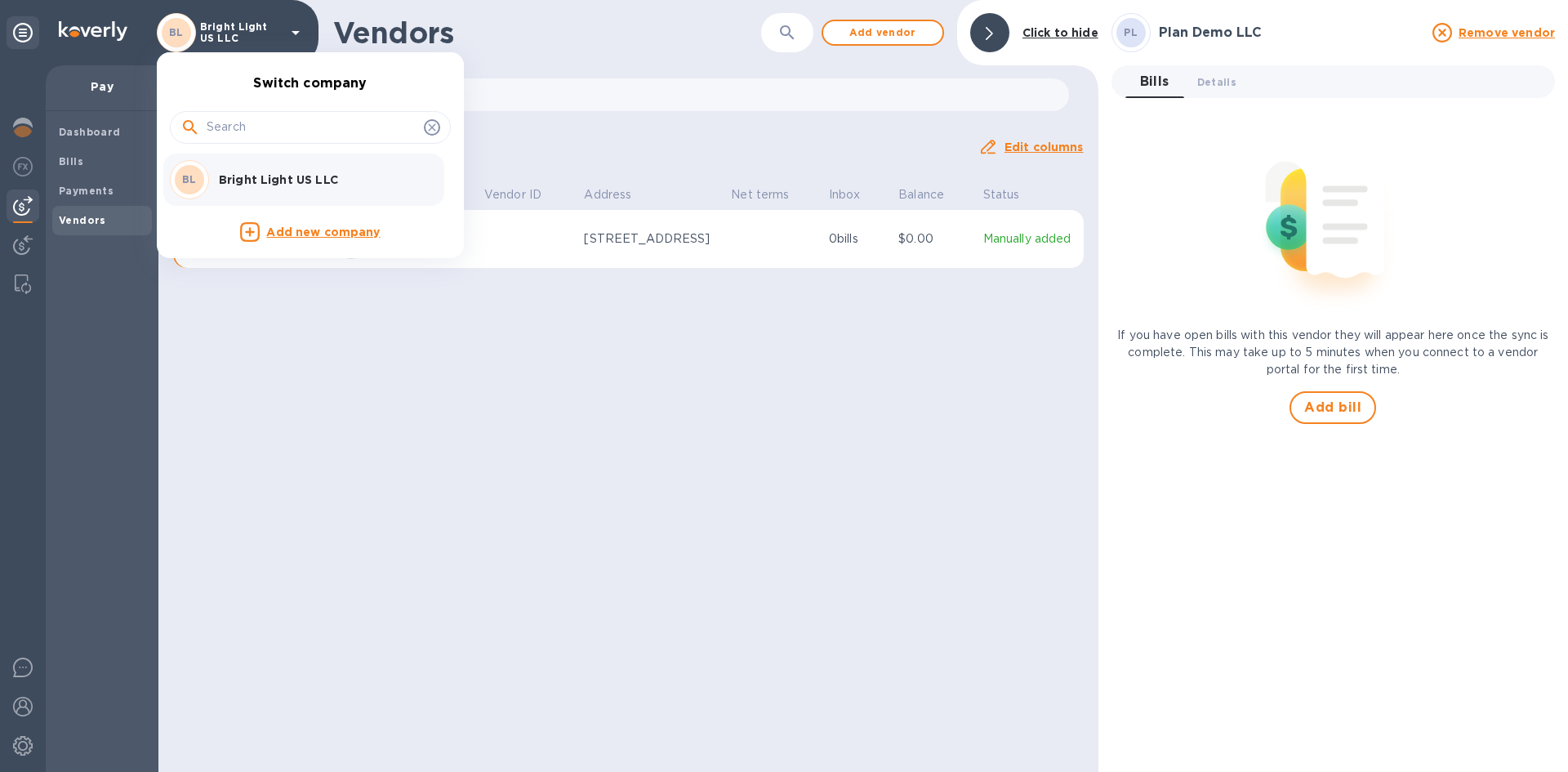
click at [25, 32] on div at bounding box center [784, 386] width 1568 height 772
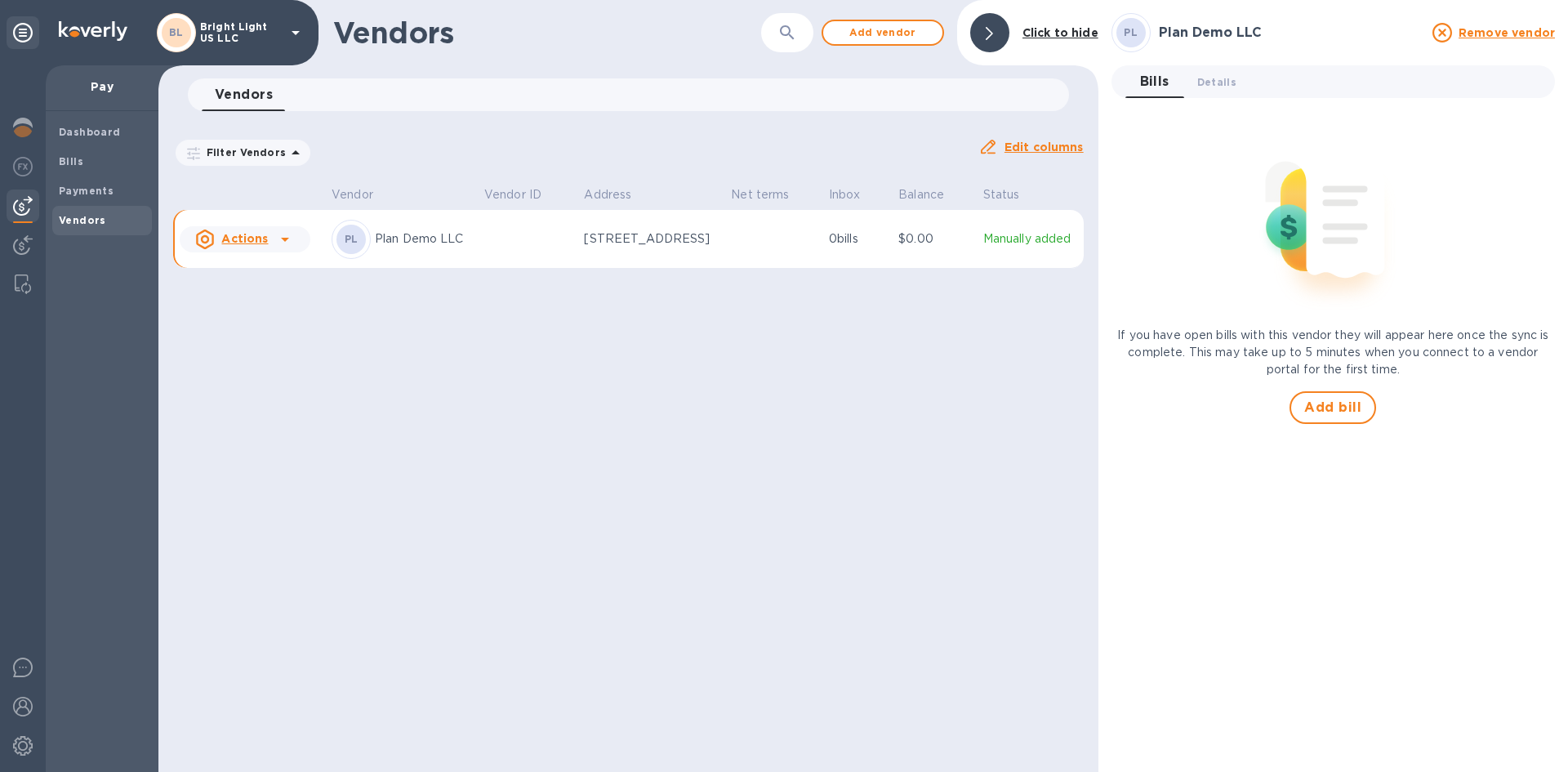
click at [25, 32] on icon at bounding box center [23, 33] width 20 height 20
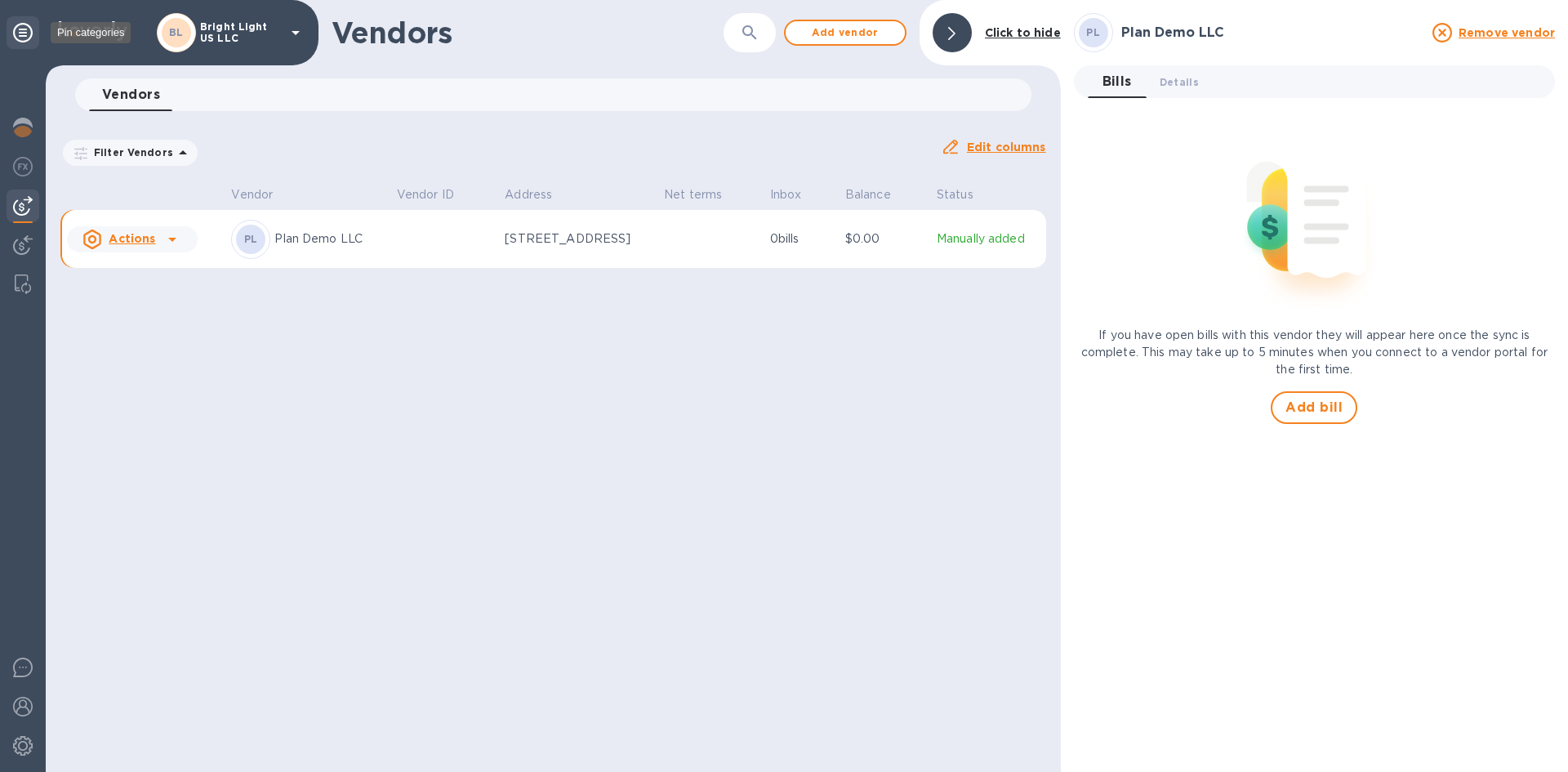
click at [24, 33] on icon at bounding box center [23, 33] width 20 height 20
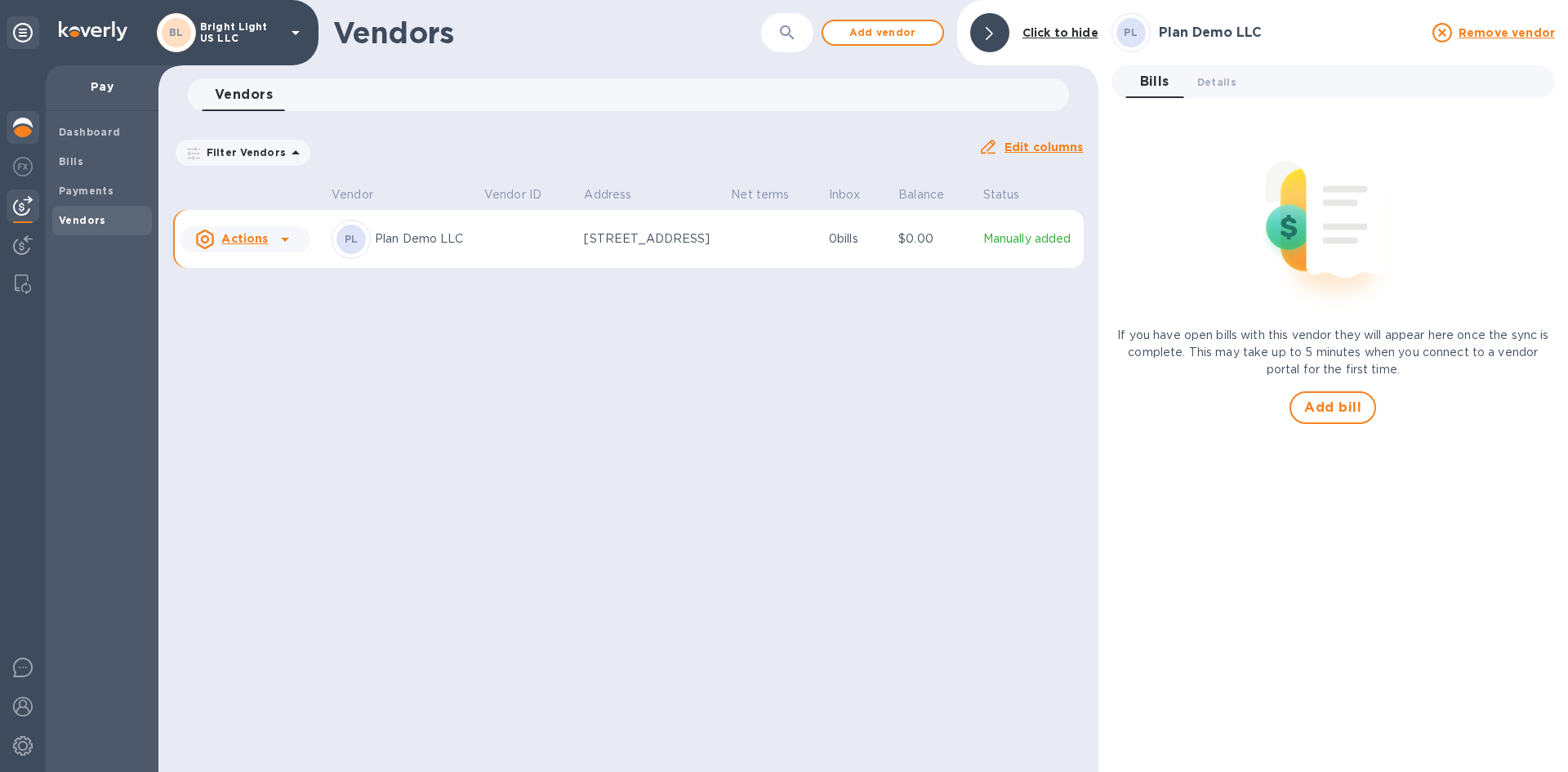
click at [22, 130] on img at bounding box center [23, 127] width 20 height 20
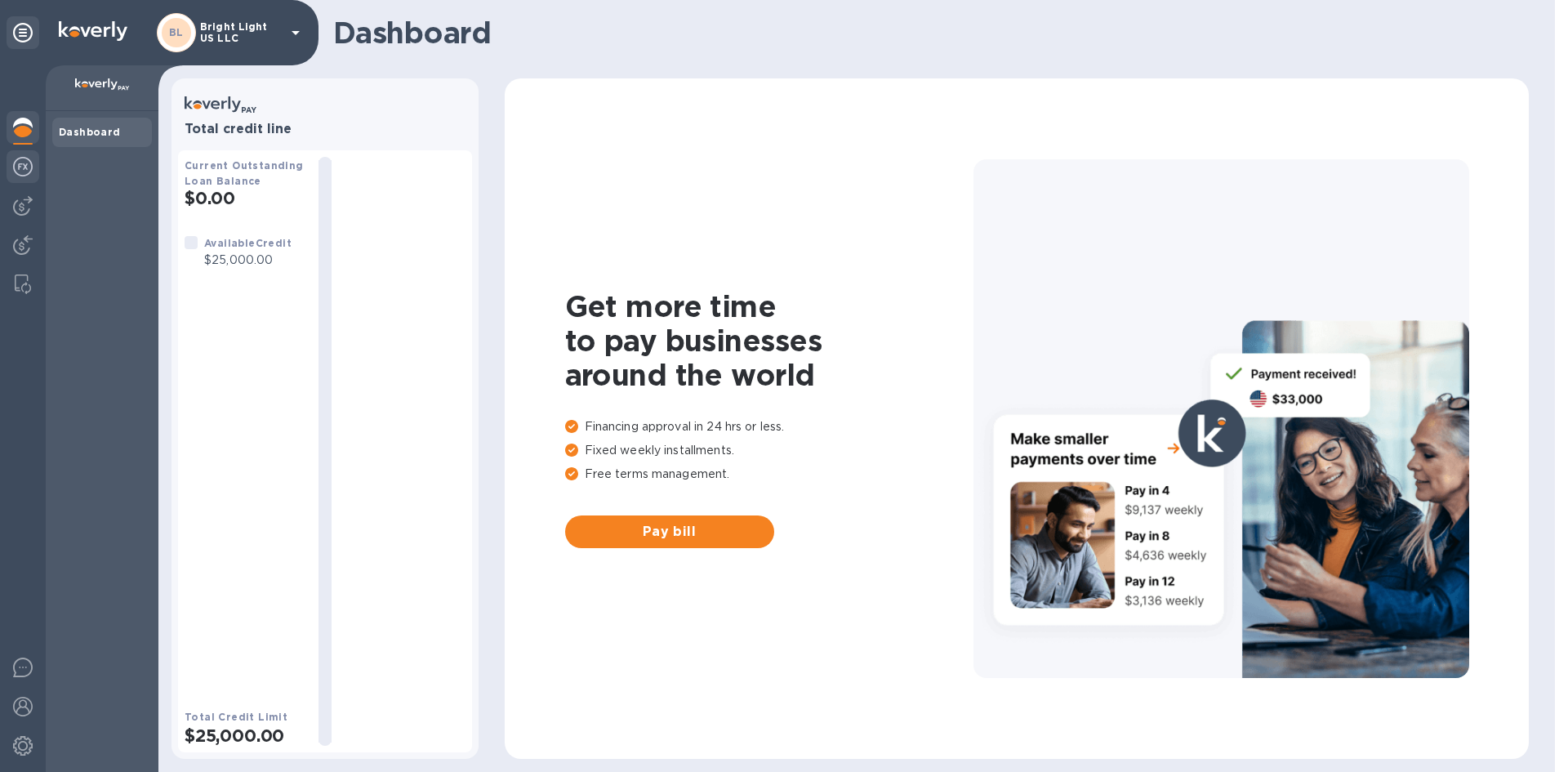
click at [21, 159] on img at bounding box center [23, 167] width 20 height 20
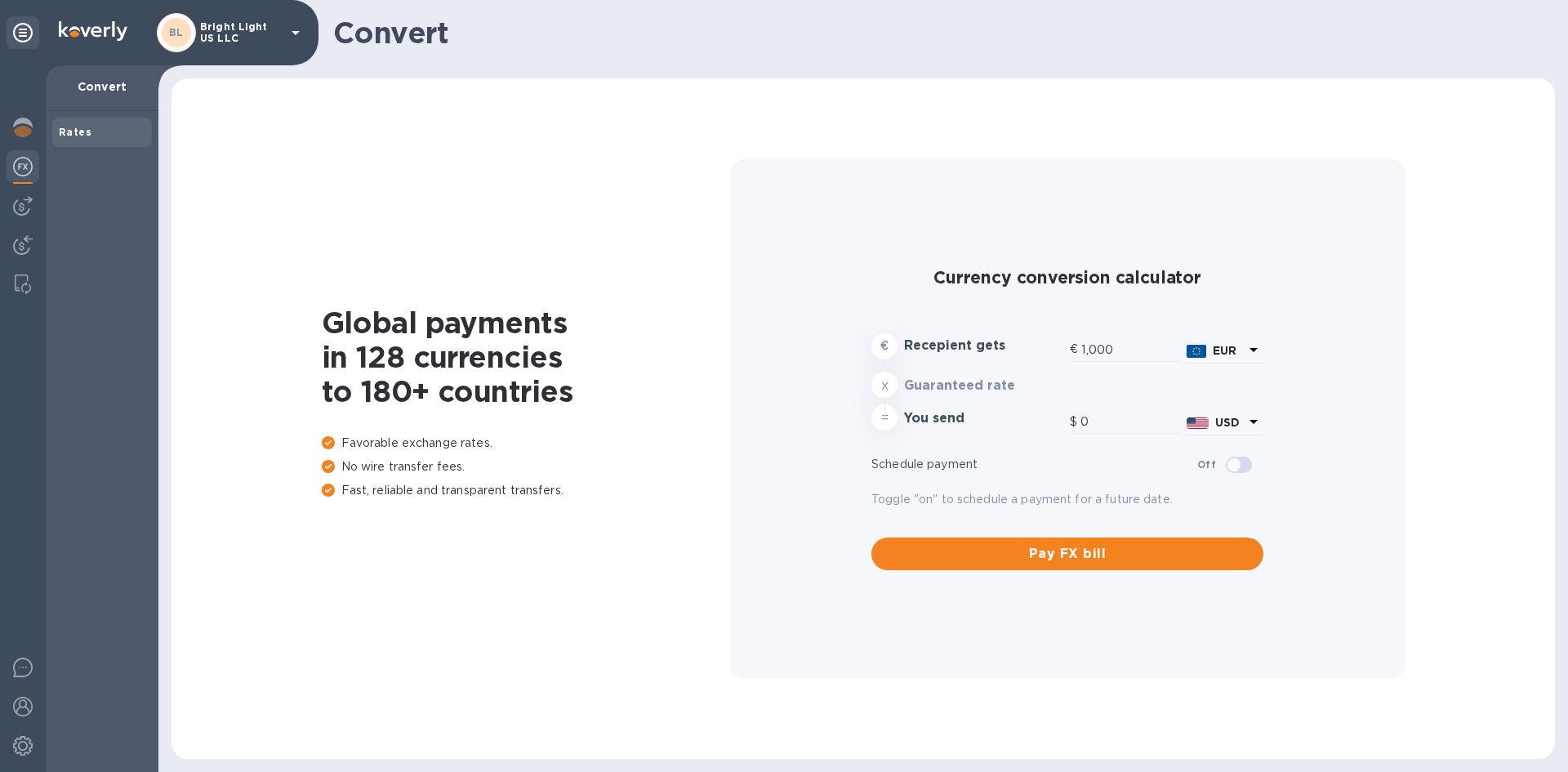
type input "1,183.81"
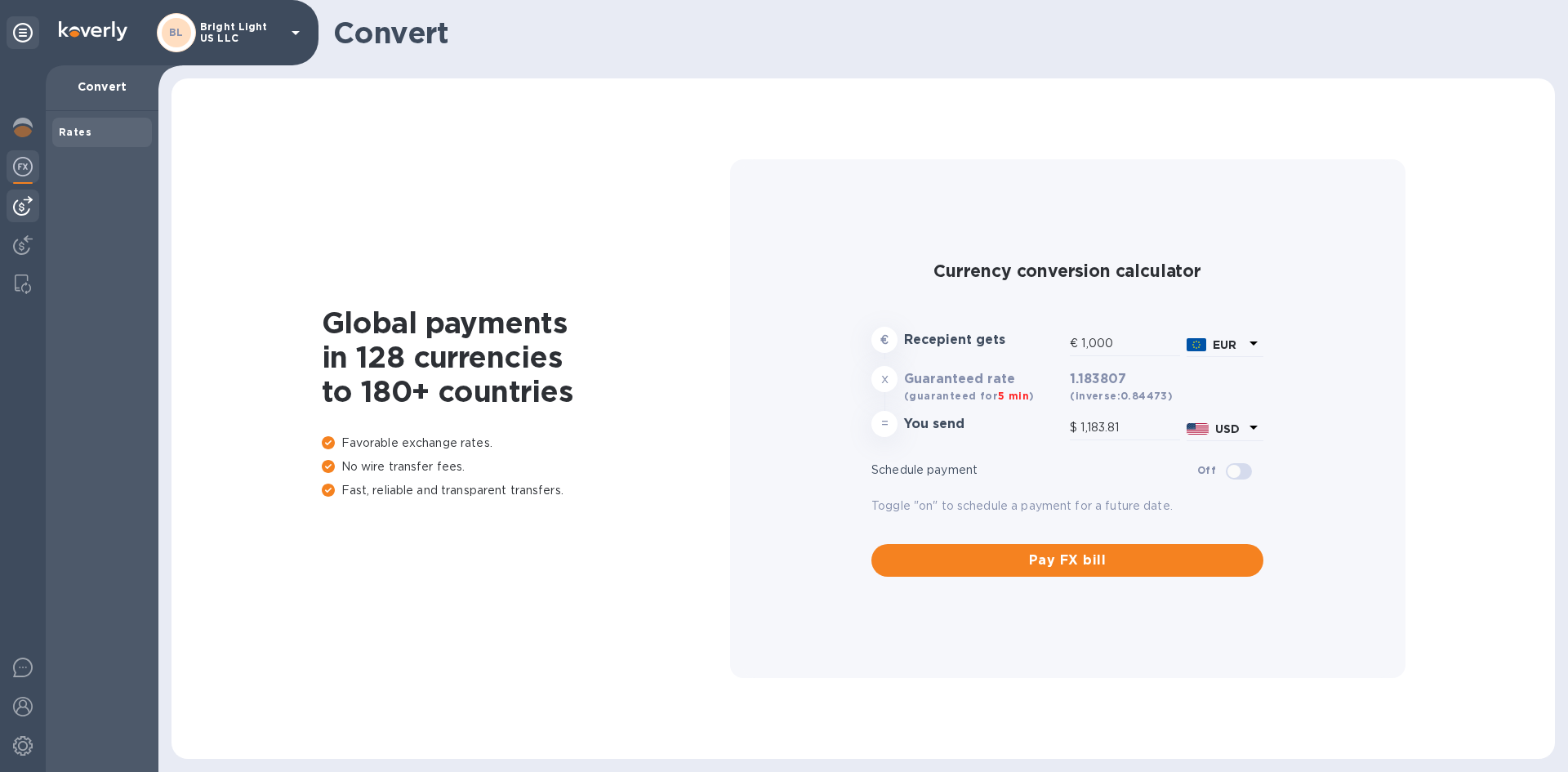
click at [28, 199] on img at bounding box center [23, 206] width 20 height 20
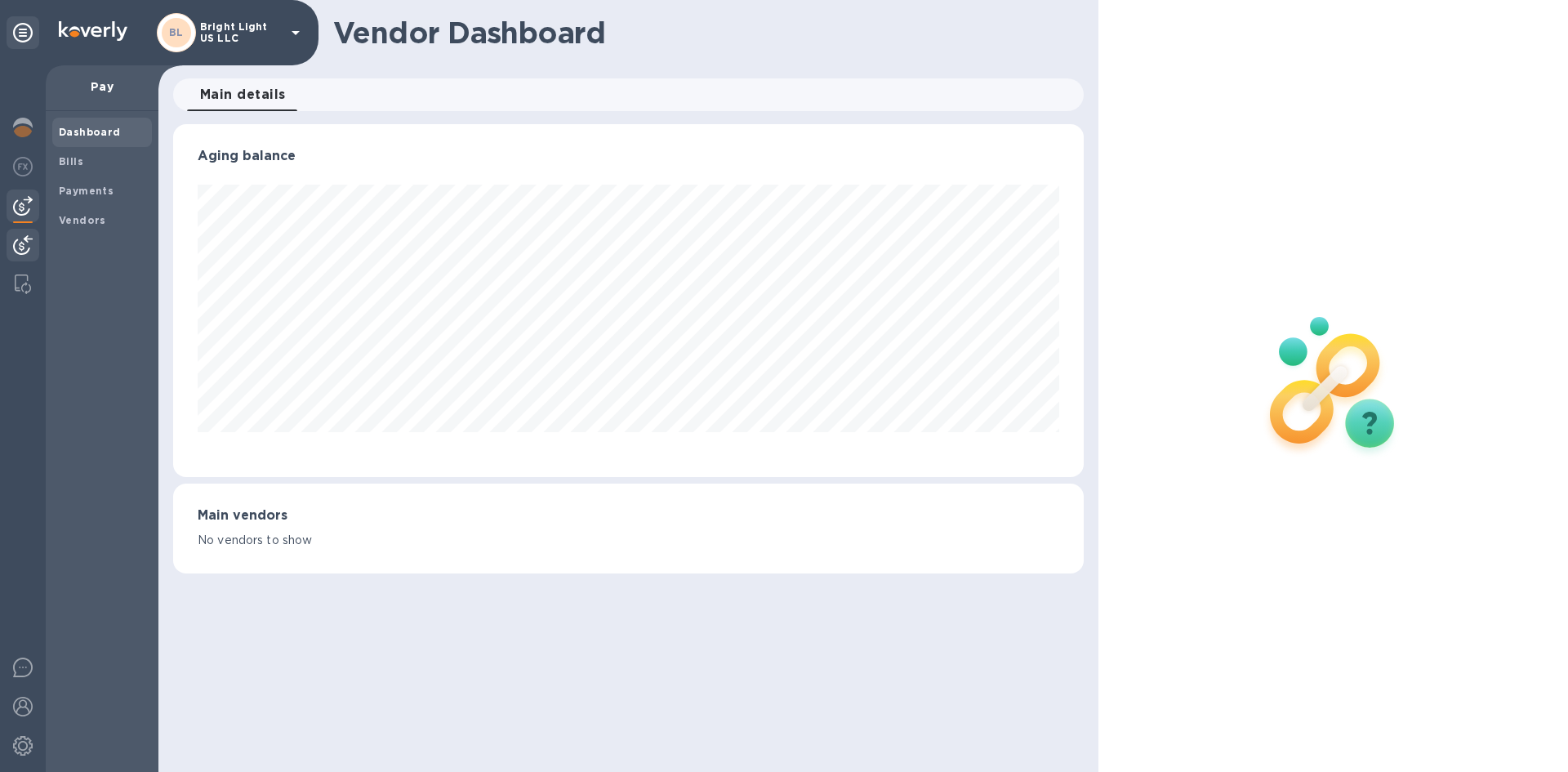
scroll to position [353, 909]
click at [24, 239] on img at bounding box center [23, 245] width 20 height 20
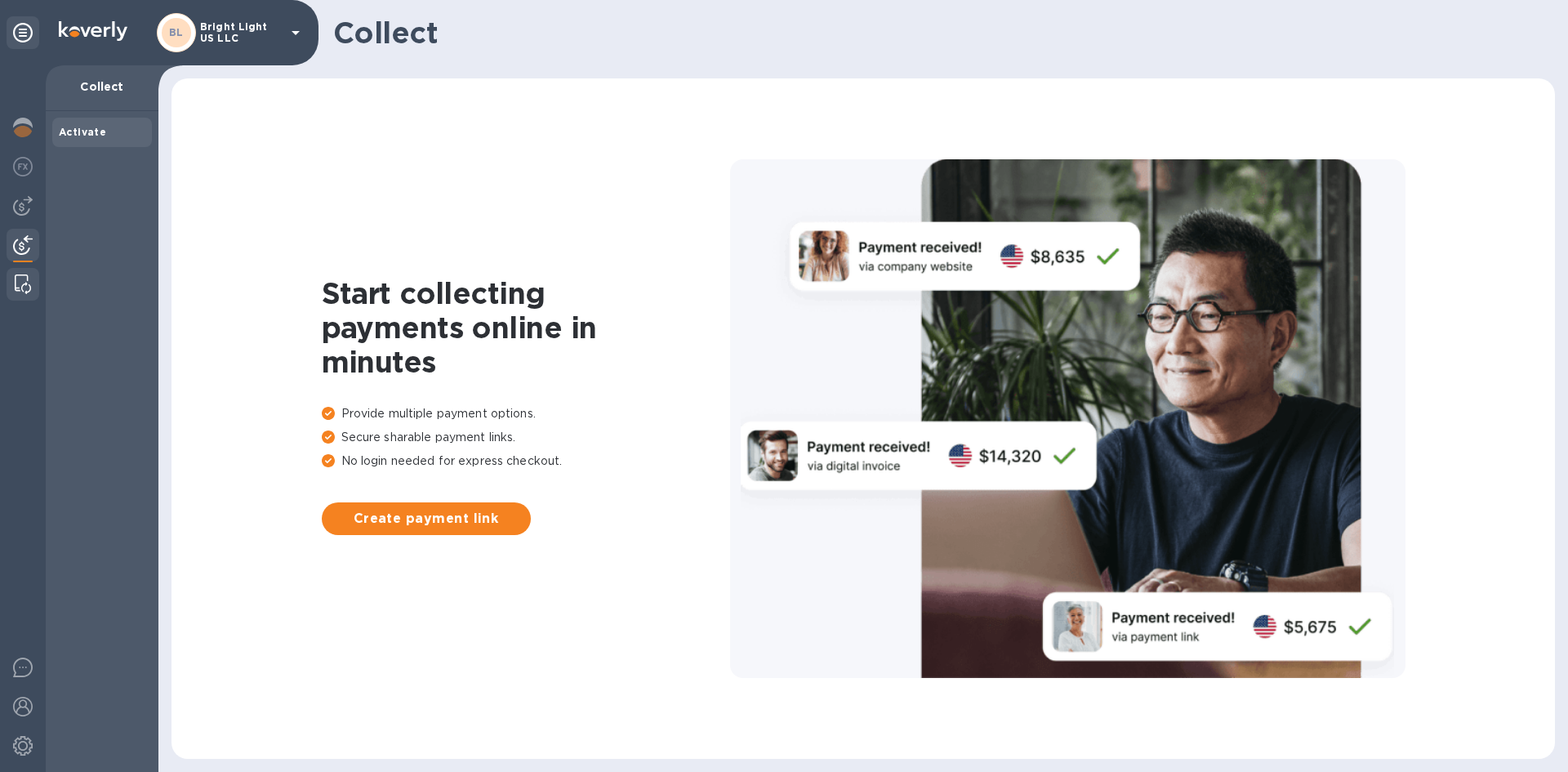
click at [24, 290] on img at bounding box center [23, 284] width 16 height 20
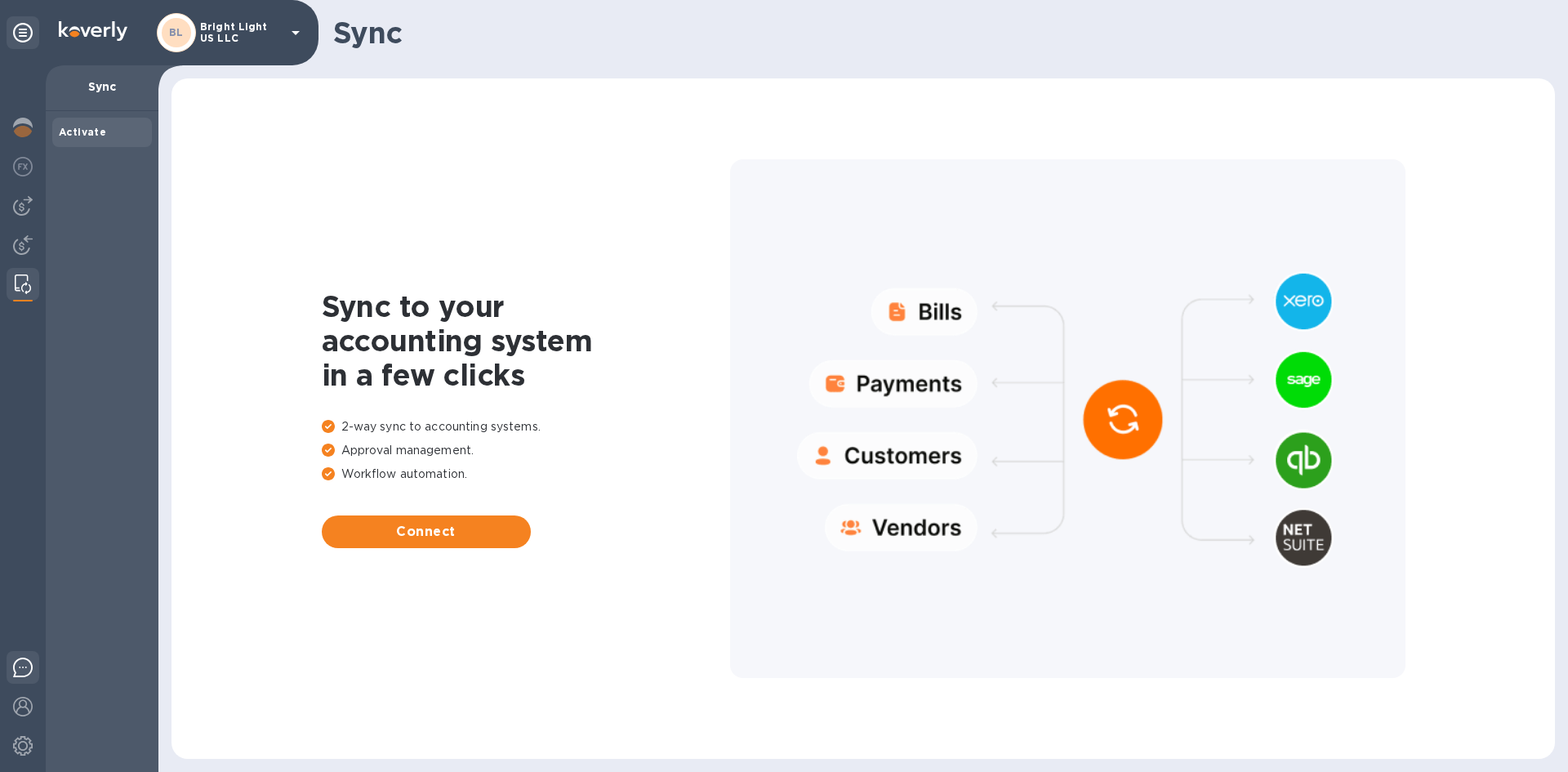
click at [24, 663] on img at bounding box center [23, 668] width 20 height 20
click at [17, 705] on img at bounding box center [23, 706] width 20 height 20
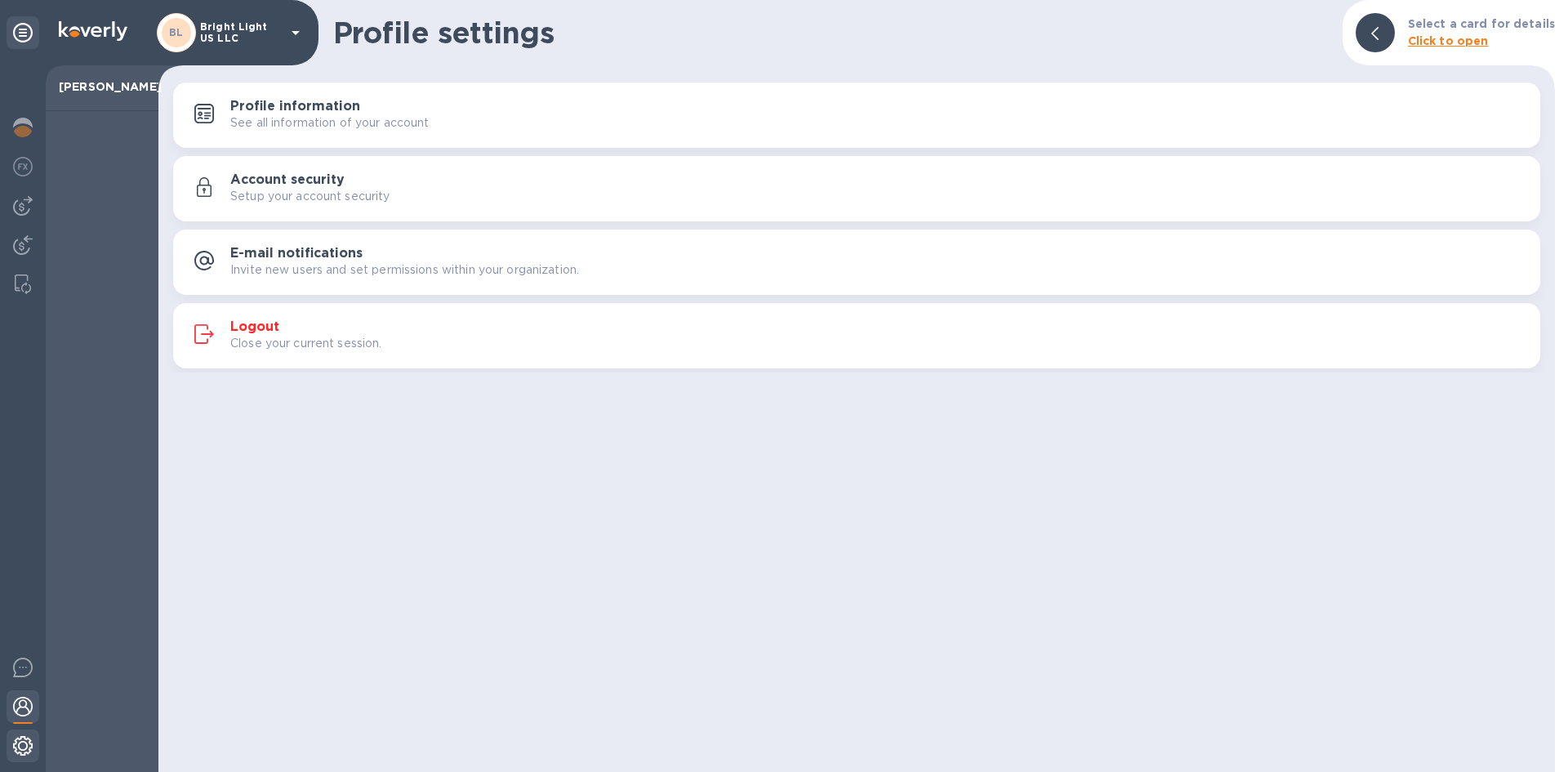
click at [22, 745] on img at bounding box center [23, 746] width 20 height 20
